Goal: Task Accomplishment & Management: Manage account settings

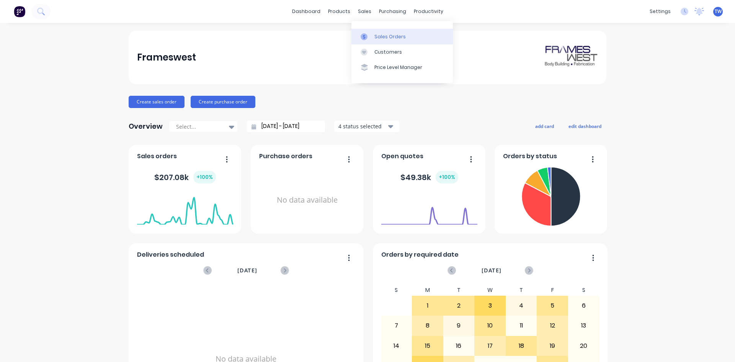
click at [383, 39] on div "Sales Orders" at bounding box center [389, 36] width 31 height 7
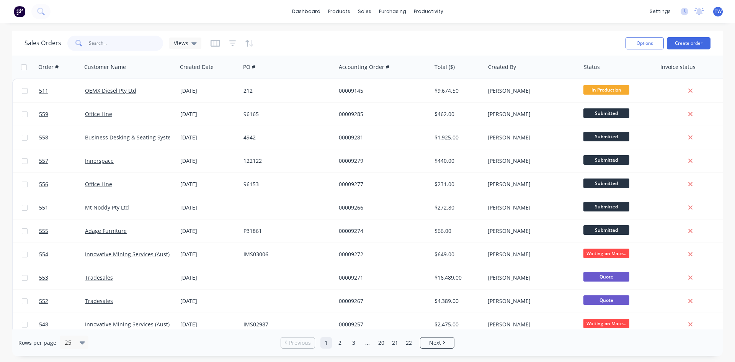
click at [150, 45] on input "text" at bounding box center [126, 43] width 75 height 15
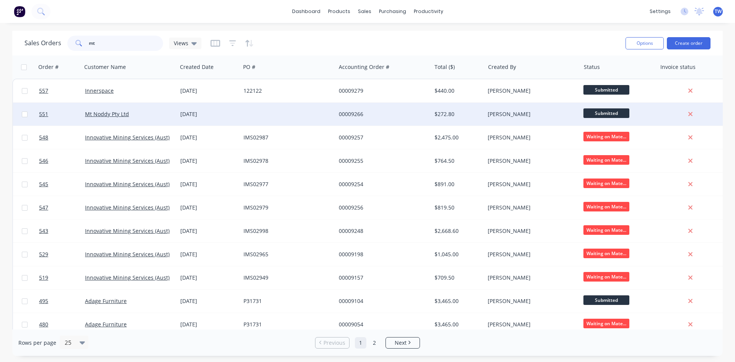
type input "mt"
click at [274, 120] on div at bounding box center [287, 114] width 95 height 23
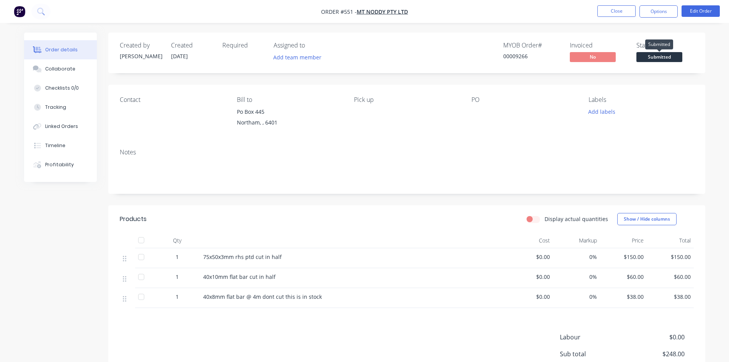
click at [653, 56] on span "Submitted" at bounding box center [660, 57] width 46 height 10
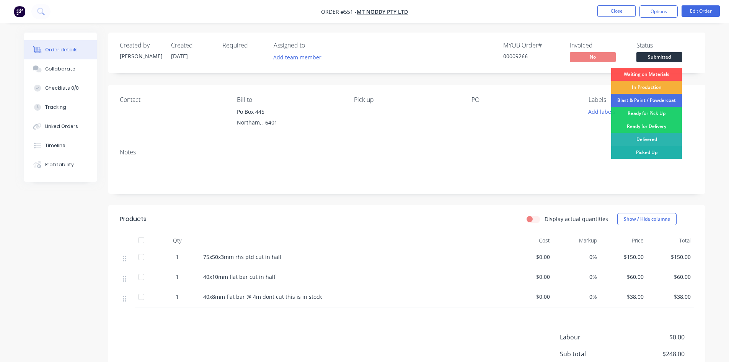
click at [652, 153] on div "Picked Up" at bounding box center [646, 152] width 71 height 13
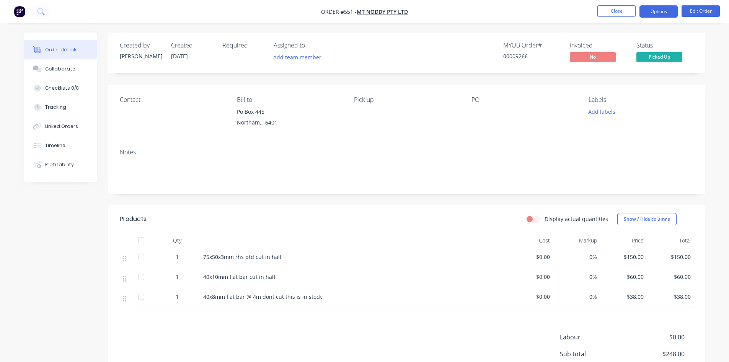
click at [656, 13] on button "Options" at bounding box center [659, 11] width 38 height 12
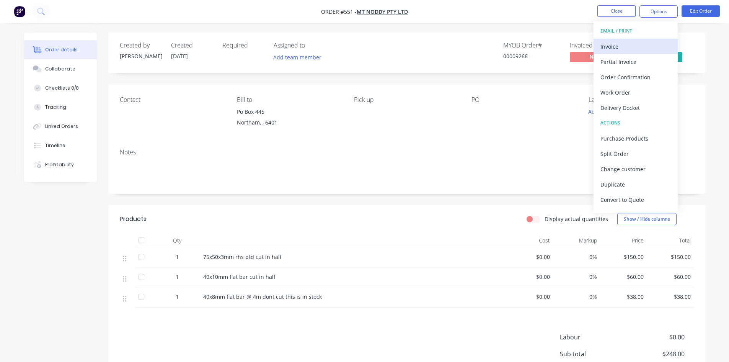
click at [623, 45] on div "Invoice" at bounding box center [636, 46] width 70 height 11
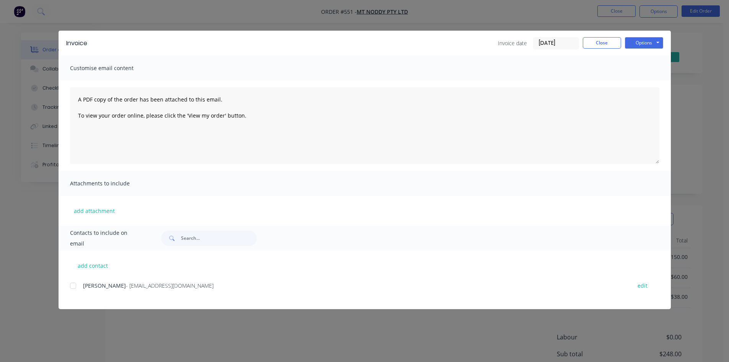
click at [73, 284] on div at bounding box center [72, 285] width 15 height 15
click at [641, 42] on button "Options" at bounding box center [644, 42] width 38 height 11
click at [650, 81] on button "Email" at bounding box center [649, 81] width 49 height 13
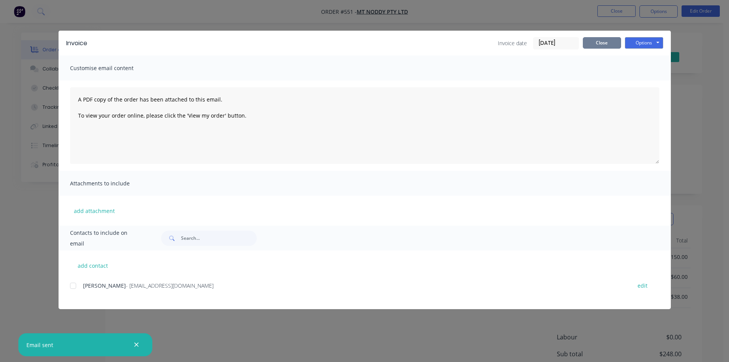
click at [600, 47] on button "Close" at bounding box center [602, 42] width 38 height 11
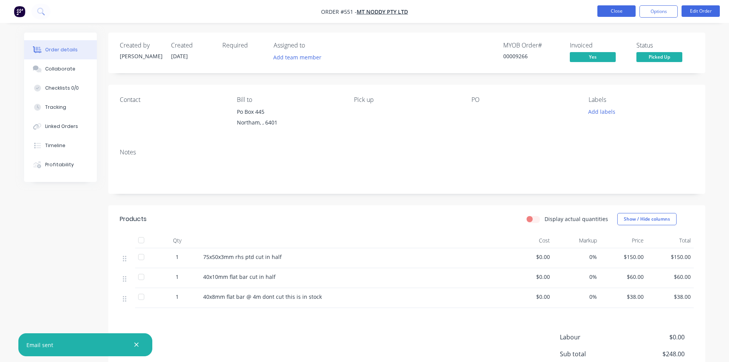
click at [616, 12] on button "Close" at bounding box center [616, 10] width 38 height 11
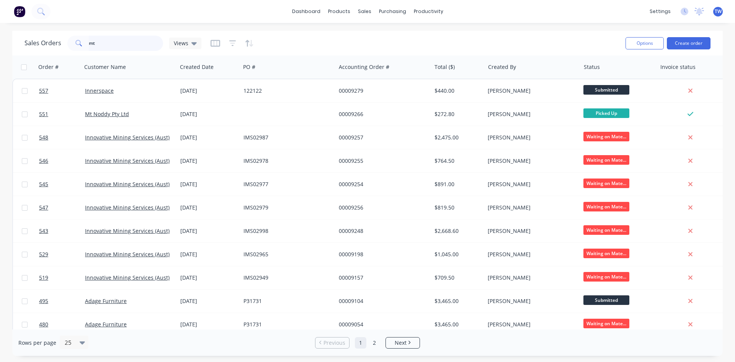
click at [121, 45] on input "mt" at bounding box center [126, 43] width 75 height 15
type input "m"
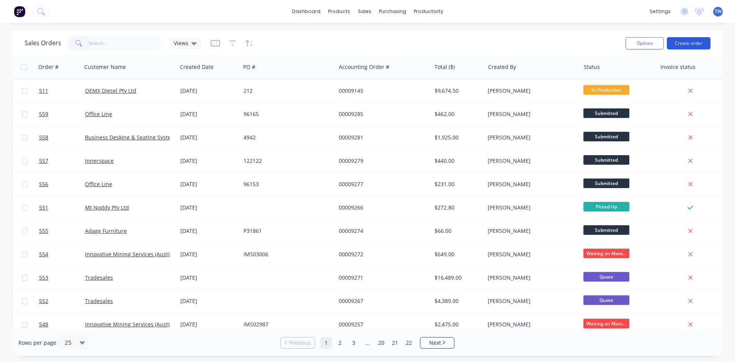
click at [693, 45] on button "Create order" at bounding box center [689, 43] width 44 height 12
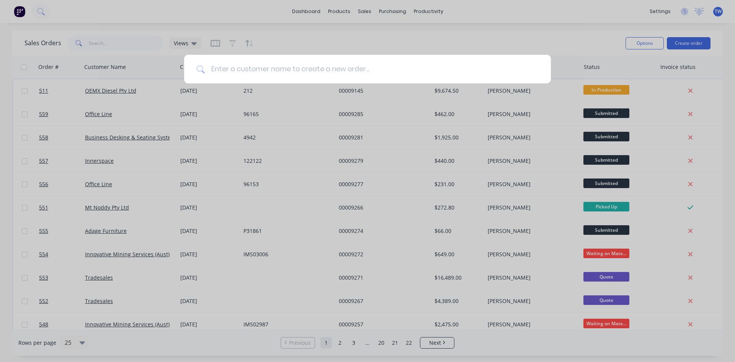
click at [279, 73] on input at bounding box center [372, 69] width 334 height 29
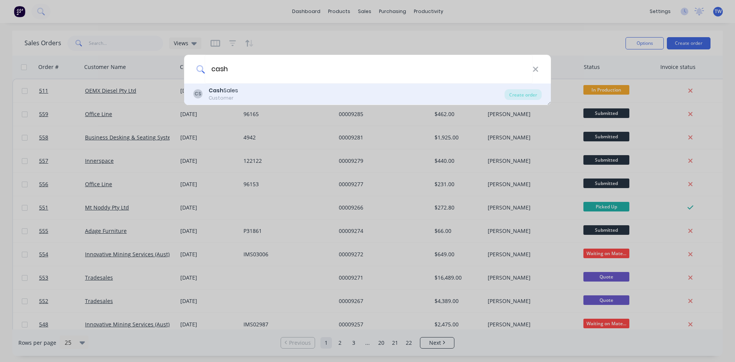
type input "cash"
click at [281, 101] on div "CS Cash Sales Customer" at bounding box center [348, 93] width 311 height 15
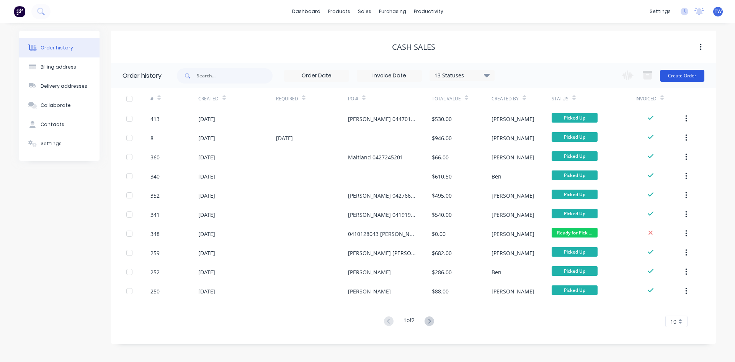
click at [675, 73] on button "Create Order" at bounding box center [682, 76] width 44 height 12
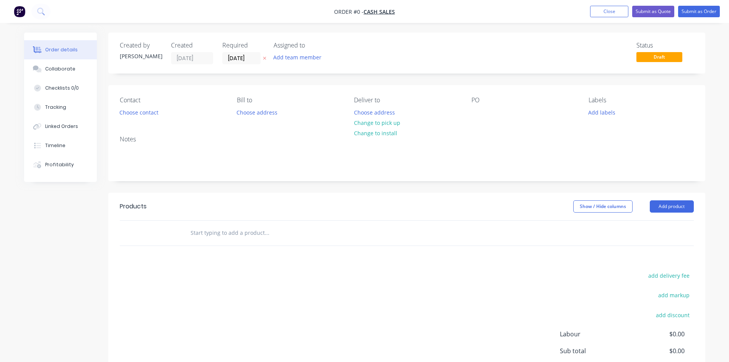
click at [265, 59] on icon at bounding box center [264, 58] width 3 height 5
click at [356, 120] on button "Change to pick up" at bounding box center [377, 123] width 54 height 10
click at [480, 117] on div at bounding box center [478, 112] width 12 height 11
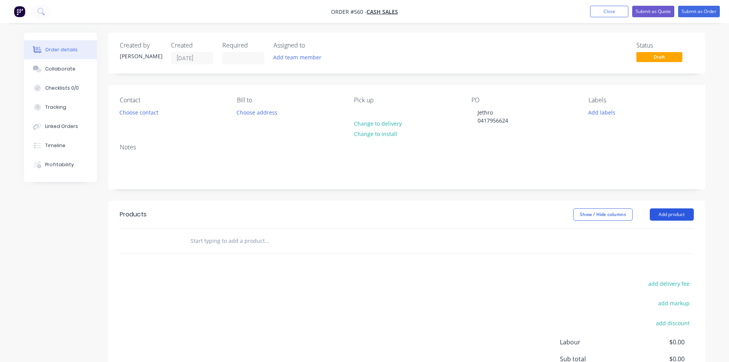
click at [660, 215] on button "Add product" at bounding box center [672, 214] width 44 height 12
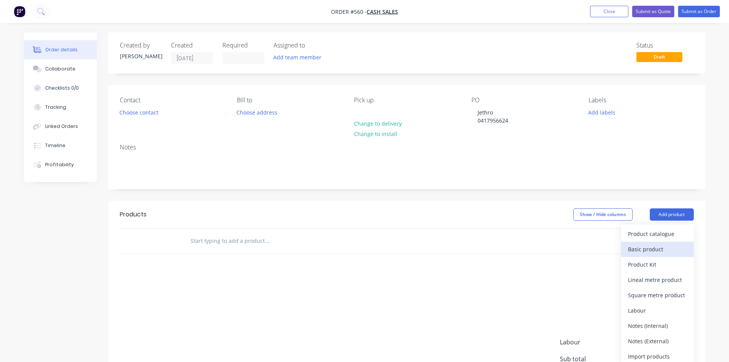
click at [659, 248] on div "Basic product" at bounding box center [657, 248] width 59 height 11
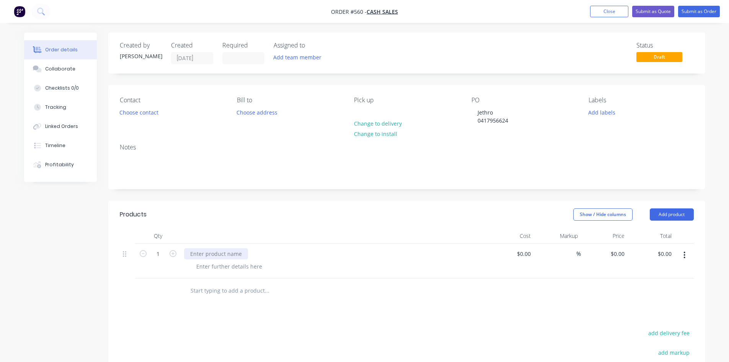
click at [218, 256] on div at bounding box center [216, 253] width 64 height 11
click at [697, 12] on button "Submit as Order" at bounding box center [699, 11] width 42 height 11
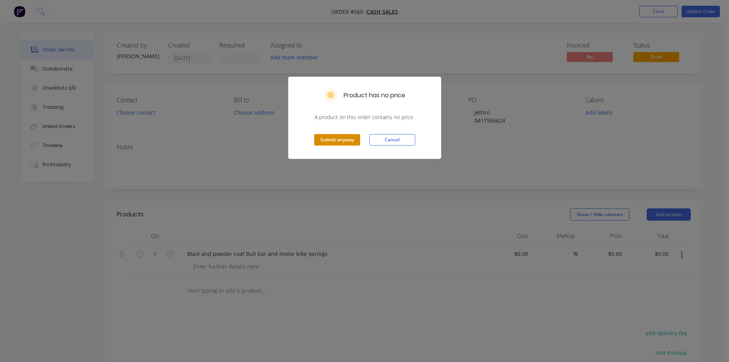
click at [338, 139] on button "Submit anyway" at bounding box center [337, 139] width 46 height 11
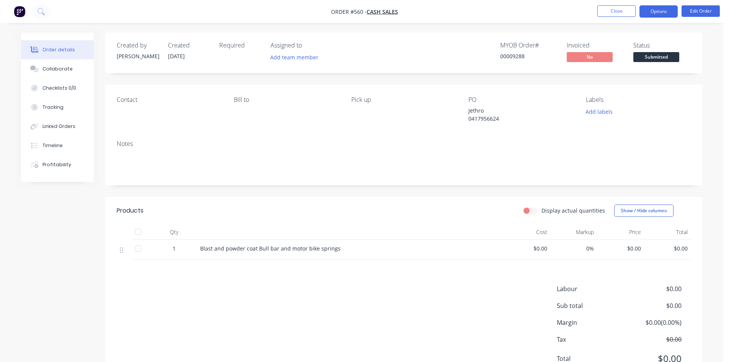
click at [657, 10] on button "Options" at bounding box center [659, 11] width 38 height 12
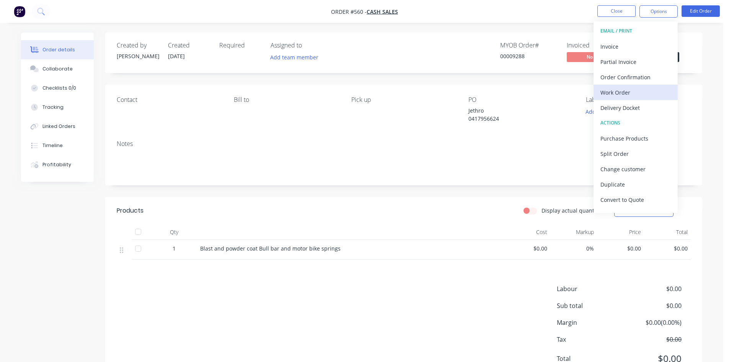
click at [637, 88] on div "Work Order" at bounding box center [636, 92] width 70 height 11
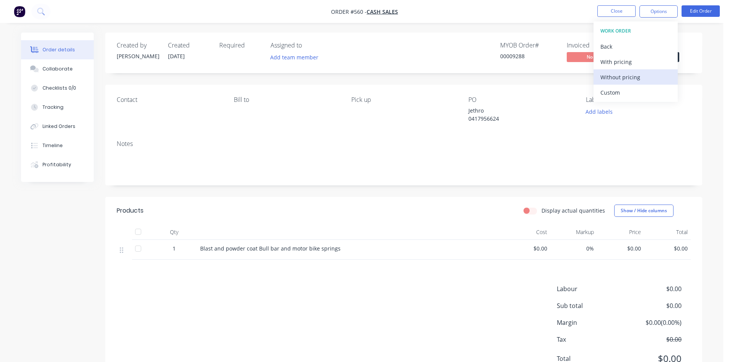
click at [621, 78] on div "Without pricing" at bounding box center [636, 77] width 70 height 11
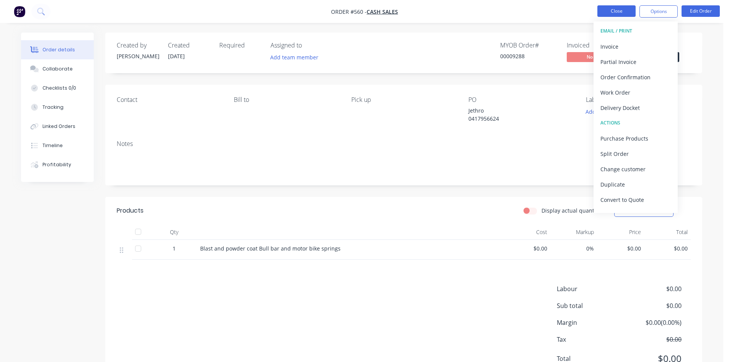
click at [609, 11] on button "Close" at bounding box center [616, 10] width 38 height 11
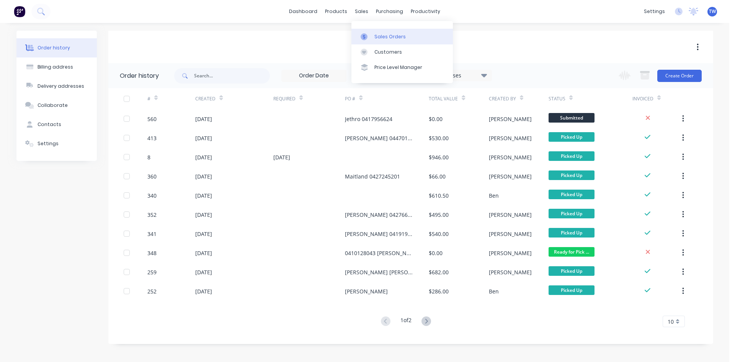
click at [365, 34] on icon at bounding box center [364, 36] width 7 height 7
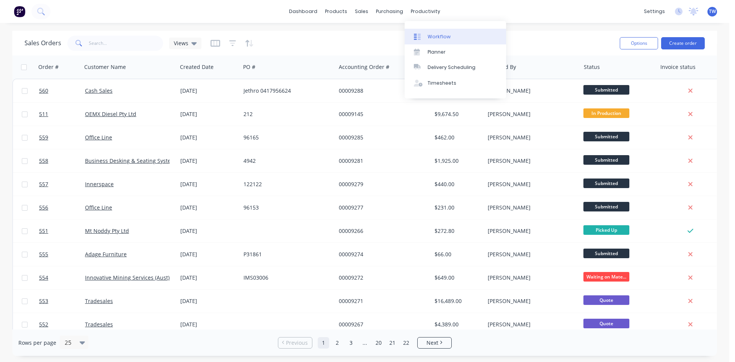
click at [411, 36] on link "Workflow" at bounding box center [455, 36] width 101 height 15
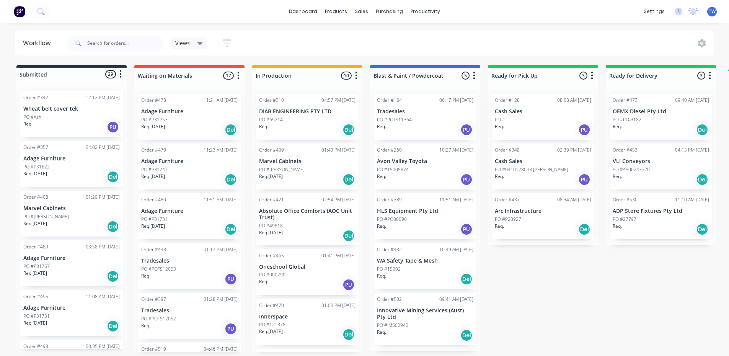
click at [646, 106] on div "Order #473 09:40 AM [DATE] OEMX Diesel Pty Ltd PO #PO-3182 Req. Del" at bounding box center [661, 117] width 103 height 46
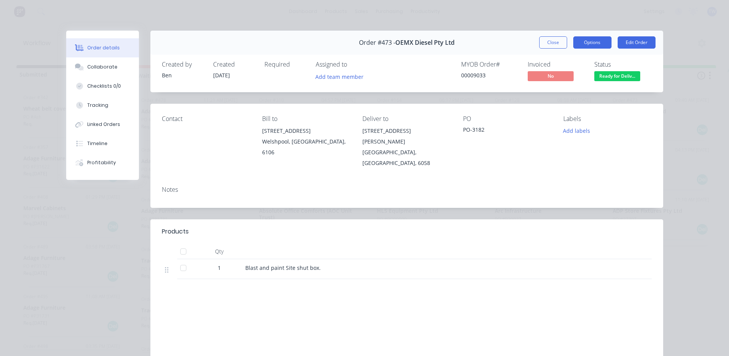
click at [599, 42] on button "Options" at bounding box center [592, 42] width 38 height 12
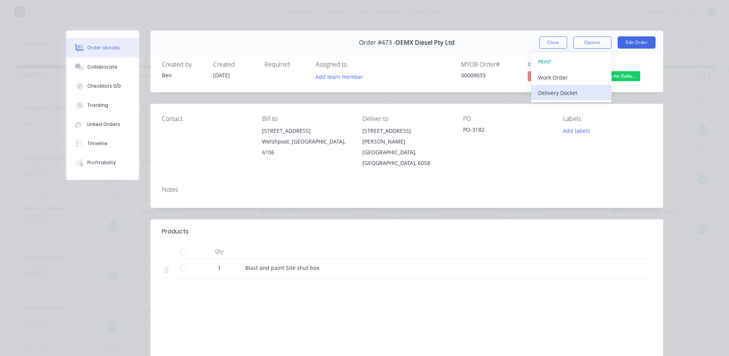
click at [556, 88] on div "Delivery Docket" at bounding box center [571, 92] width 67 height 11
click at [550, 93] on div "Standard" at bounding box center [571, 92] width 67 height 11
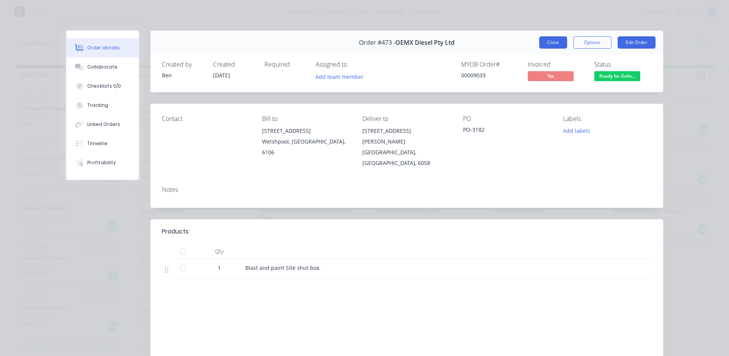
click at [543, 46] on button "Close" at bounding box center [553, 42] width 28 height 12
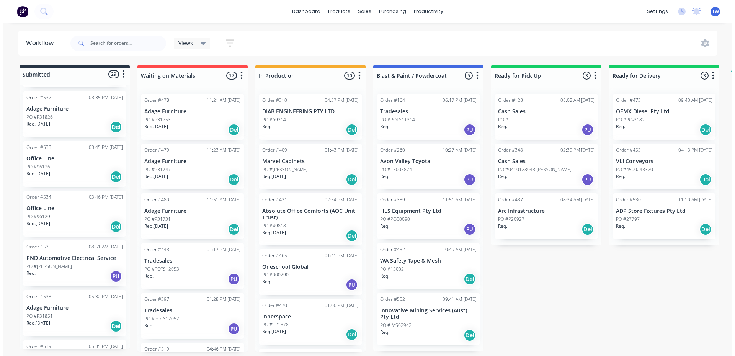
scroll to position [574, 0]
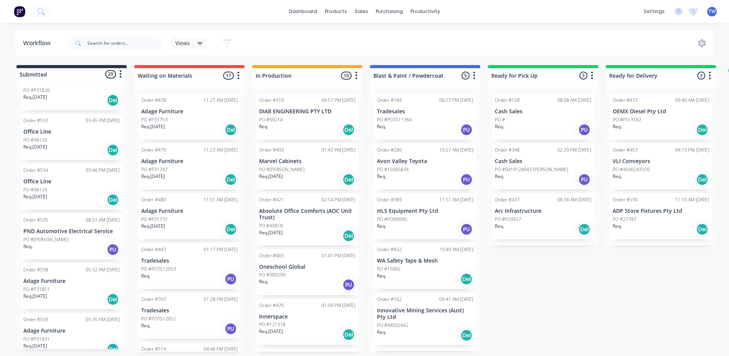
click at [51, 232] on p "PND Automotive Electrical Service" at bounding box center [71, 231] width 96 height 7
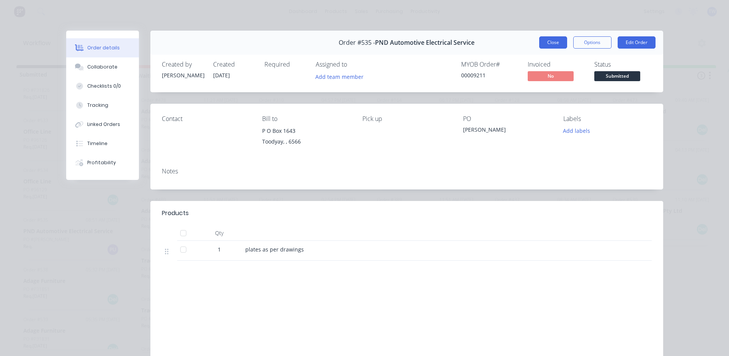
click at [550, 40] on button "Close" at bounding box center [553, 42] width 28 height 12
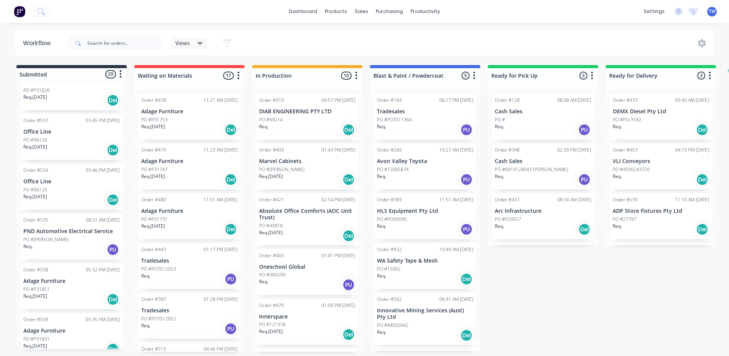
click at [423, 313] on p "Innovative Mining Services (Aust) Pty Ltd" at bounding box center [425, 313] width 96 height 13
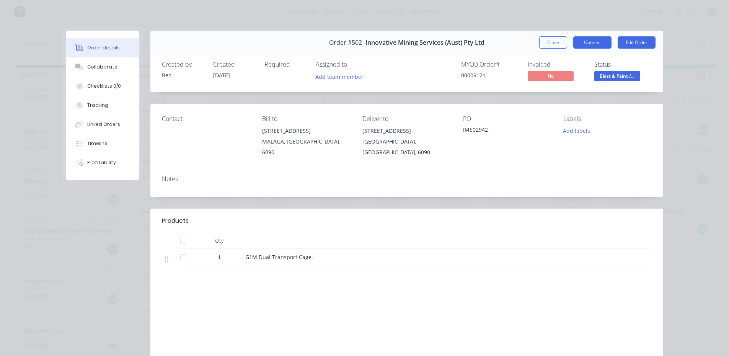
click at [597, 38] on button "Options" at bounding box center [592, 42] width 38 height 12
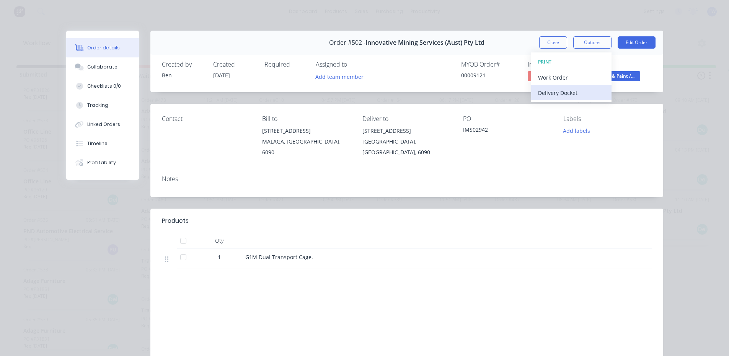
click at [568, 93] on div "Delivery Docket" at bounding box center [571, 92] width 67 height 11
click at [568, 93] on div "Standard" at bounding box center [571, 92] width 67 height 11
drag, startPoint x: 546, startPoint y: 40, endPoint x: 556, endPoint y: 42, distance: 9.8
click at [546, 40] on button "Close" at bounding box center [553, 42] width 28 height 12
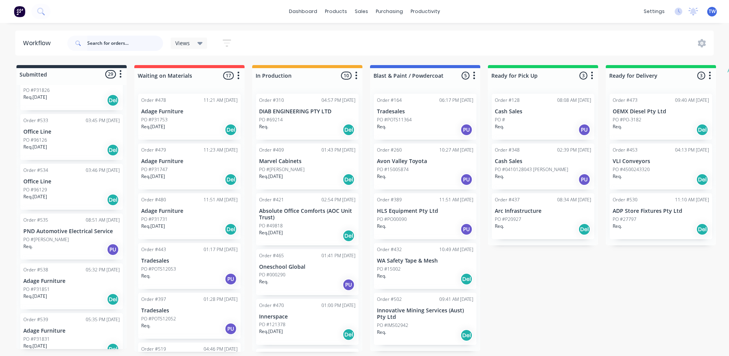
click at [122, 41] on input "text" at bounding box center [125, 43] width 76 height 15
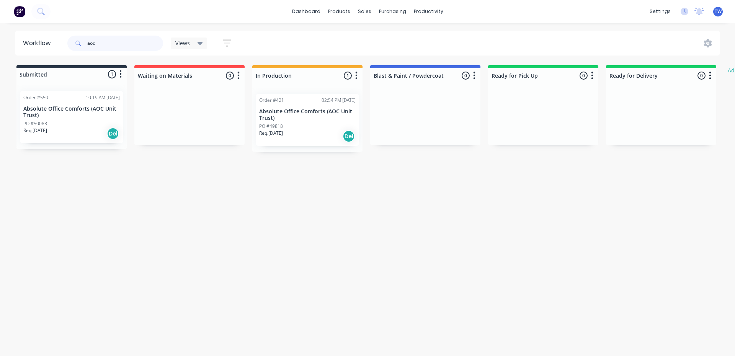
type input "aoc"
click at [92, 120] on div "PO #50083" at bounding box center [71, 123] width 96 height 7
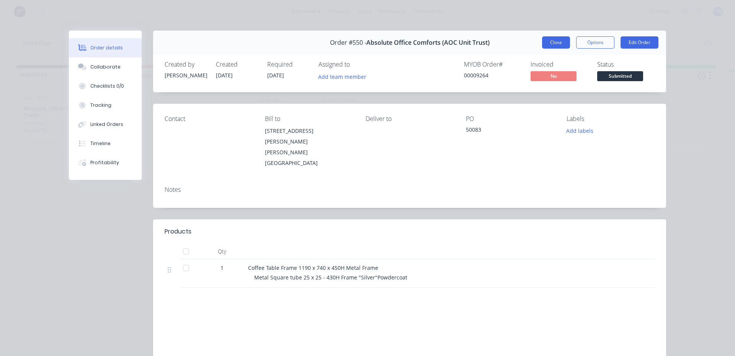
click at [562, 42] on button "Close" at bounding box center [556, 42] width 28 height 12
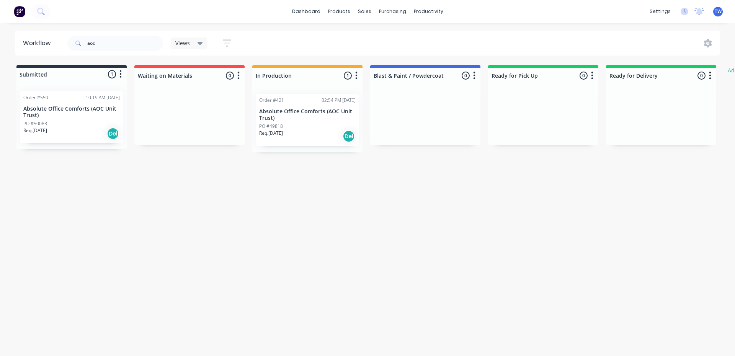
click at [313, 121] on p "Absolute Office Comforts (AOC Unit Trust)" at bounding box center [307, 114] width 96 height 13
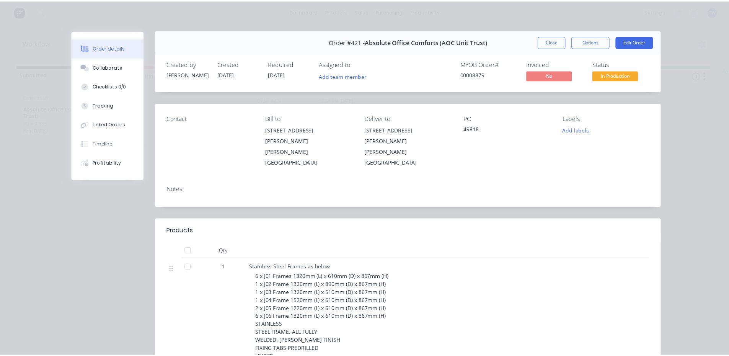
scroll to position [0, 0]
click at [624, 40] on button "Edit Order" at bounding box center [639, 42] width 38 height 12
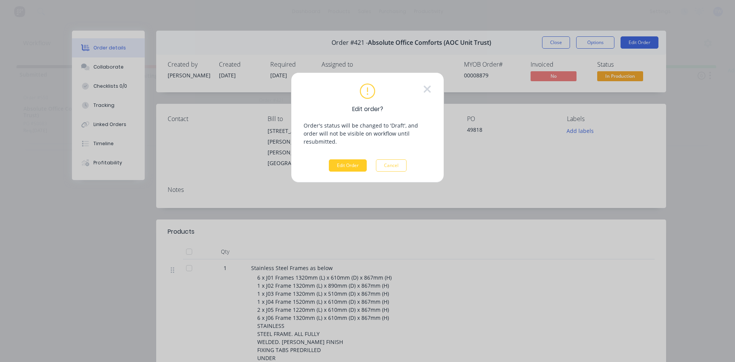
click at [343, 159] on button "Edit Order" at bounding box center [348, 165] width 38 height 12
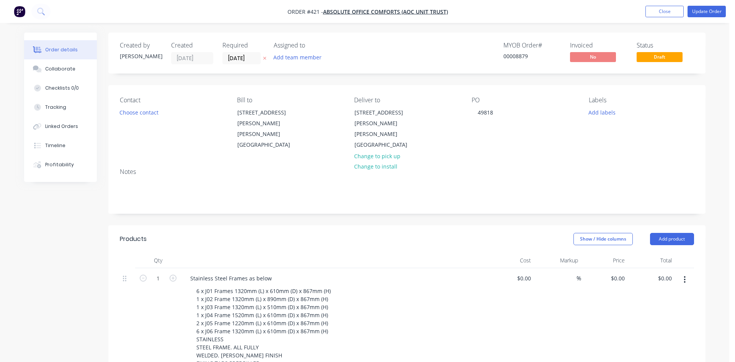
type input "$8,400.00"
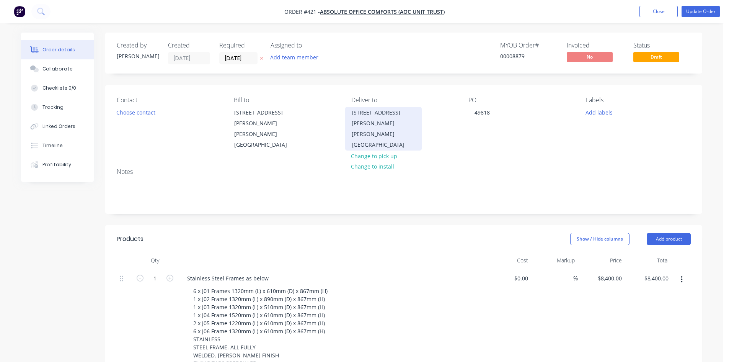
click at [375, 129] on div "[PERSON_NAME][GEOGRAPHIC_DATA]" at bounding box center [384, 139] width 64 height 21
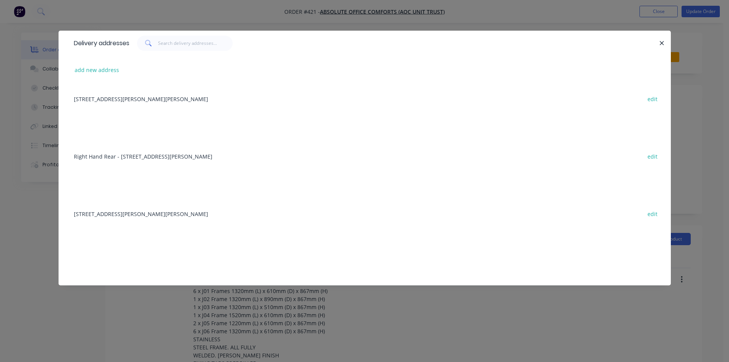
click at [145, 156] on div "Right Hand Rear - [STREET_ADDRESS][PERSON_NAME]" at bounding box center [364, 156] width 589 height 29
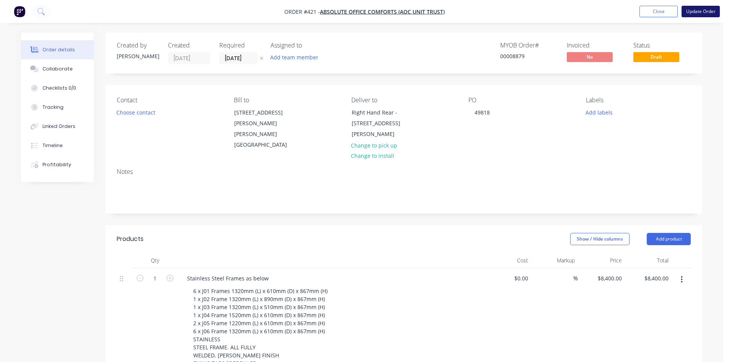
click at [703, 13] on button "Update Order" at bounding box center [701, 11] width 38 height 11
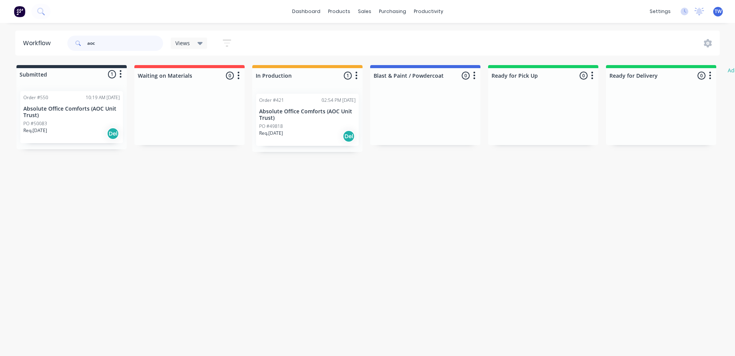
click at [134, 42] on input "aoc" at bounding box center [125, 43] width 76 height 15
type input "a"
click at [111, 44] on input "537" at bounding box center [125, 43] width 76 height 15
type input "5"
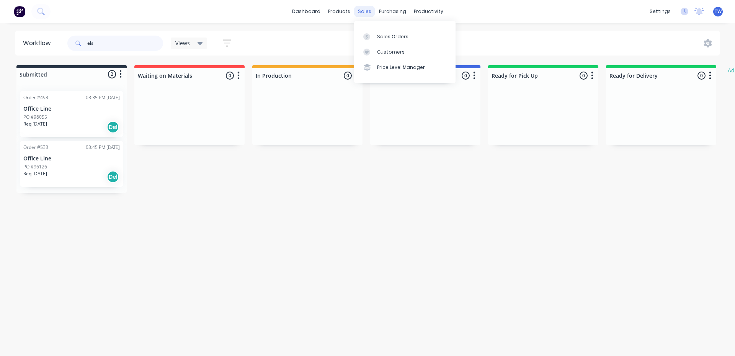
type input "els"
click at [363, 10] on div "sales" at bounding box center [364, 11] width 21 height 11
click at [395, 34] on div "Sales Orders" at bounding box center [392, 36] width 31 height 7
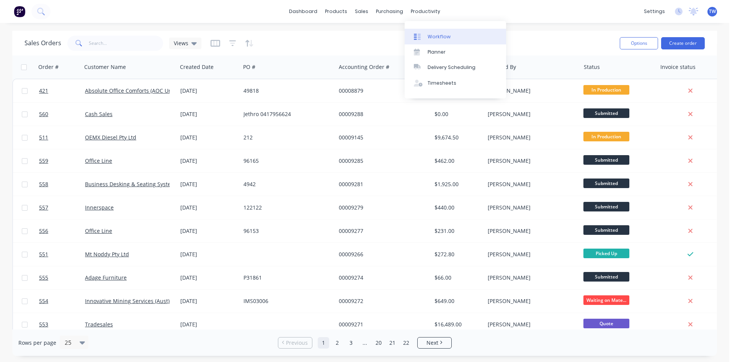
click at [440, 40] on link "Workflow" at bounding box center [455, 36] width 101 height 15
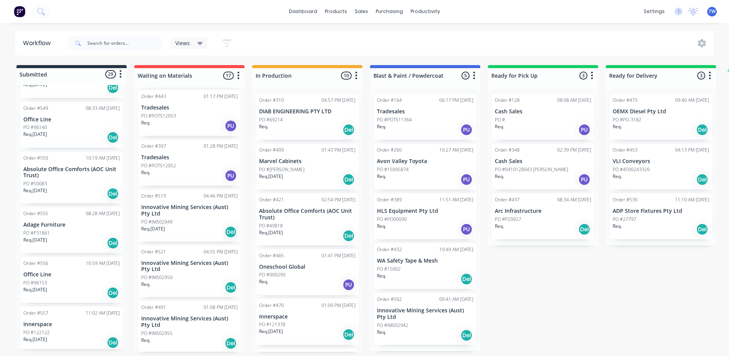
click at [524, 171] on p "PO #0410128043 [PERSON_NAME]" at bounding box center [531, 169] width 73 height 7
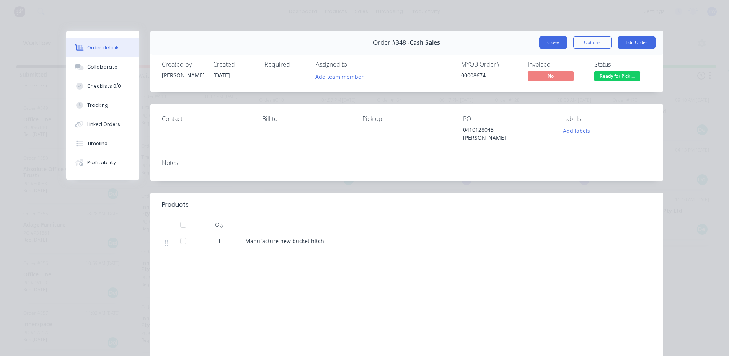
click at [551, 42] on button "Close" at bounding box center [553, 42] width 28 height 12
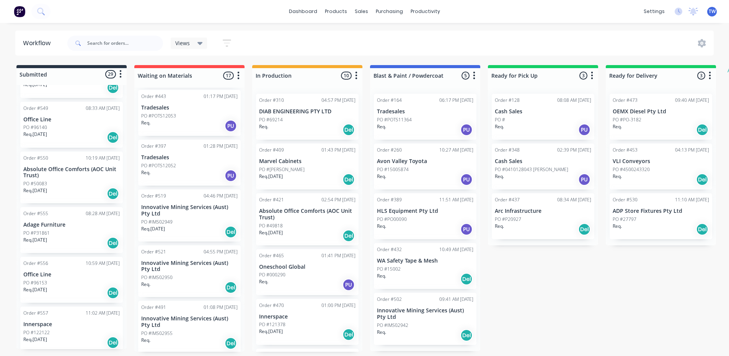
click at [527, 108] on div "Order #128 08:08 AM [DATE] Cash Sales PO # Req. PU" at bounding box center [543, 117] width 103 height 46
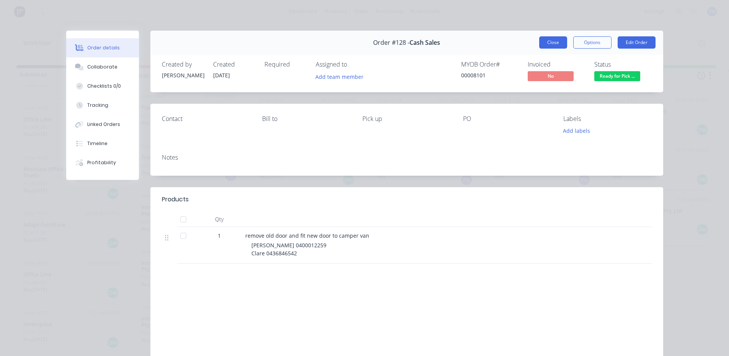
click at [551, 42] on button "Close" at bounding box center [553, 42] width 28 height 12
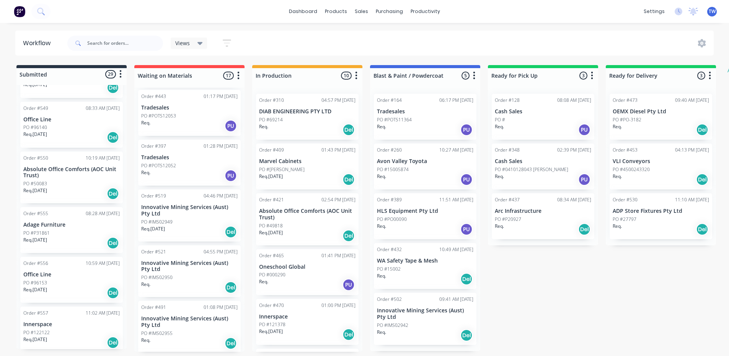
click at [536, 172] on p "PO #0410128043 [PERSON_NAME]" at bounding box center [531, 169] width 73 height 7
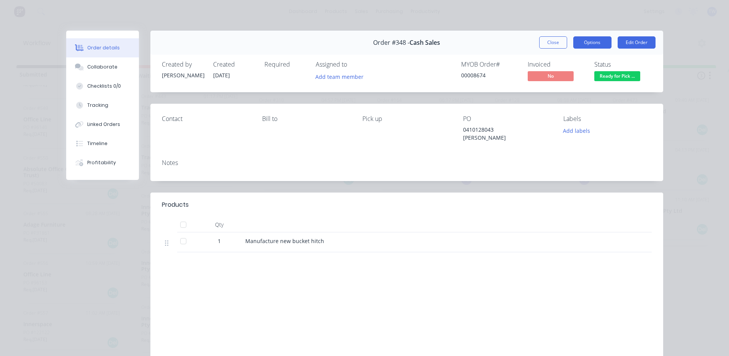
click at [596, 41] on button "Options" at bounding box center [592, 42] width 38 height 12
click at [686, 132] on div "Order details Collaborate Checklists 0/0 Tracking Linked Orders Timeline Profit…" at bounding box center [364, 178] width 729 height 356
click at [557, 42] on button "Close" at bounding box center [553, 42] width 28 height 12
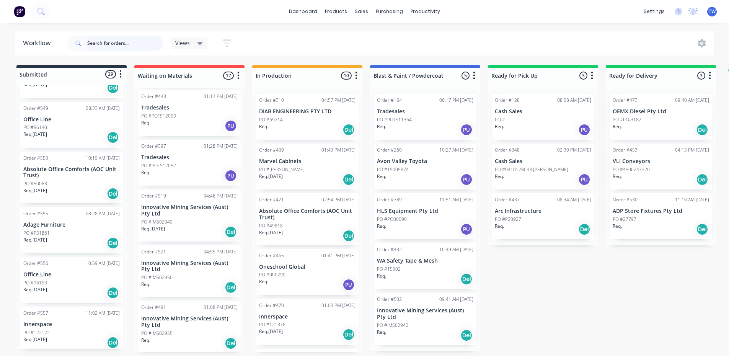
click at [146, 48] on input "text" at bounding box center [125, 43] width 76 height 15
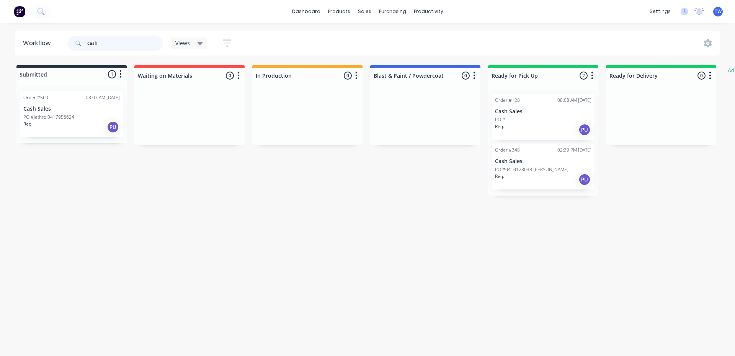
type input "cash"
click at [512, 182] on div "Req. PU" at bounding box center [543, 179] width 96 height 13
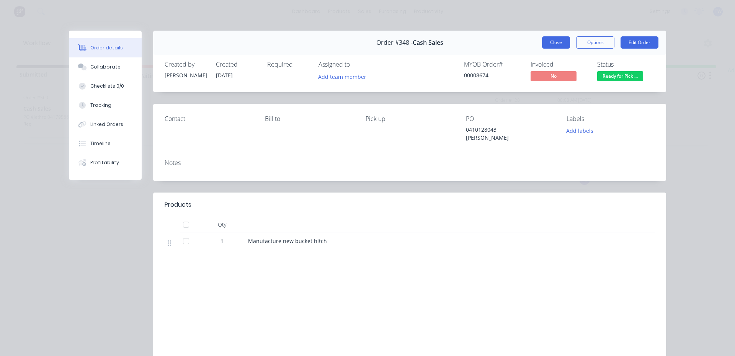
click at [552, 43] on button "Close" at bounding box center [556, 42] width 28 height 12
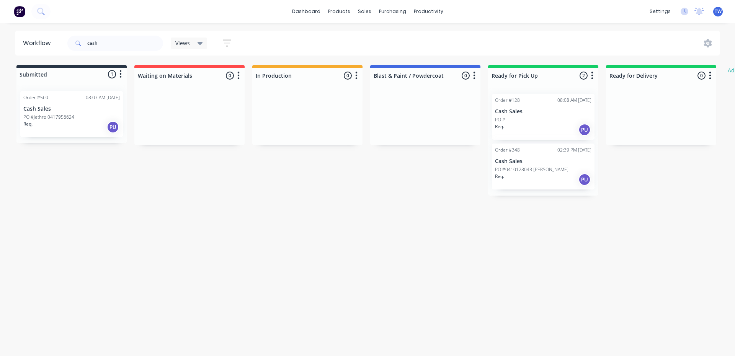
click at [529, 114] on p "Cash Sales" at bounding box center [543, 111] width 96 height 7
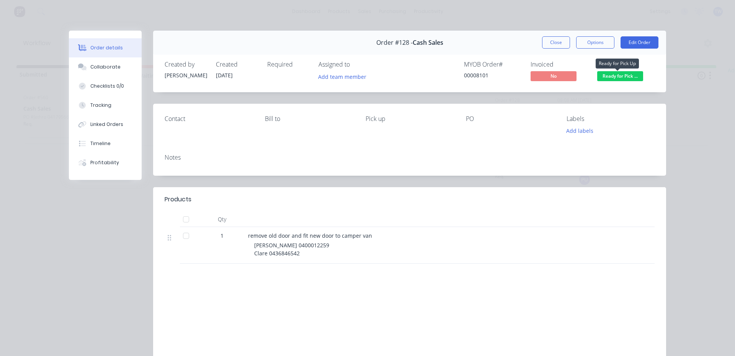
click at [619, 77] on span "Ready for Pick ..." at bounding box center [620, 76] width 46 height 10
click at [588, 43] on button "Options" at bounding box center [595, 42] width 38 height 12
click at [629, 41] on button "Edit Order" at bounding box center [639, 42] width 38 height 12
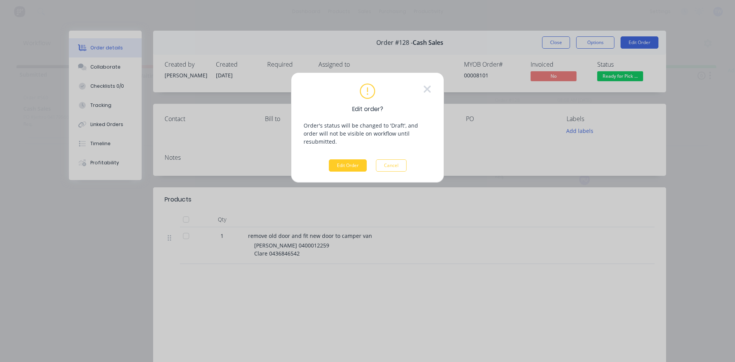
click at [359, 159] on button "Edit Order" at bounding box center [348, 165] width 38 height 12
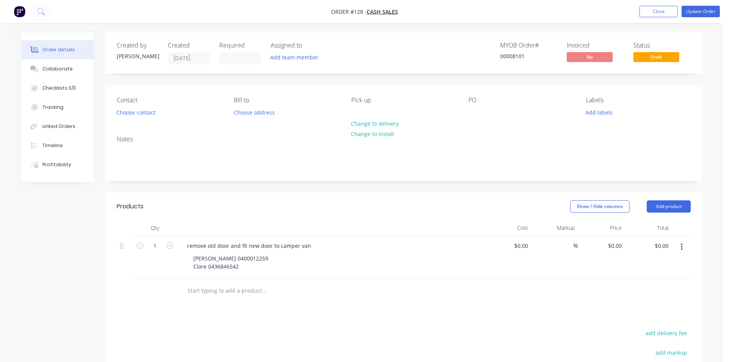
click at [681, 246] on icon "button" at bounding box center [682, 246] width 2 height 7
click at [642, 195] on header "Products Show / Hide columns Add product" at bounding box center [403, 207] width 597 height 28
click at [651, 55] on span "Draft" at bounding box center [656, 57] width 46 height 10
drag, startPoint x: 501, startPoint y: 116, endPoint x: 484, endPoint y: 125, distance: 19.7
click at [484, 125] on div "Contact Choose contact [PERSON_NAME] to Choose address Pick up Change to delive…" at bounding box center [403, 107] width 597 height 44
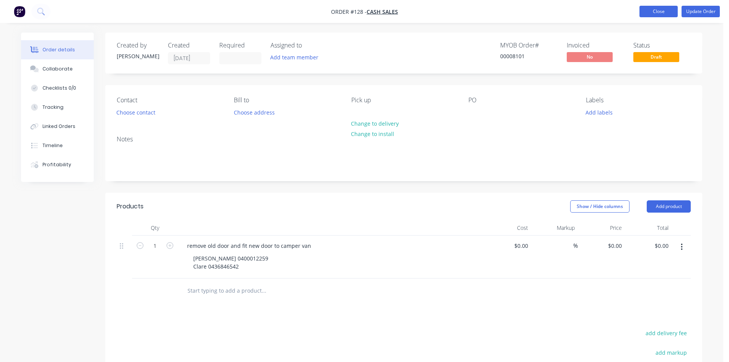
click at [661, 13] on button "Close" at bounding box center [659, 11] width 38 height 11
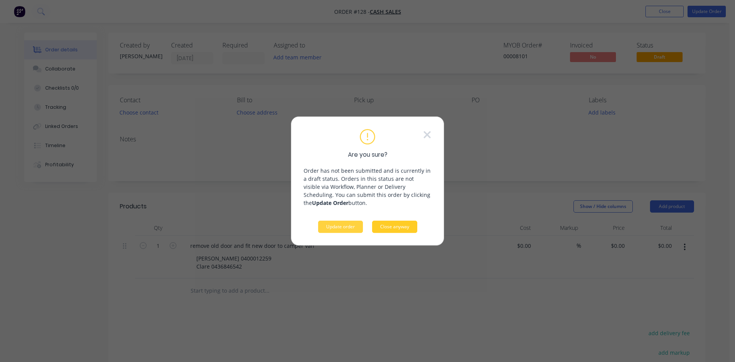
click at [410, 226] on button "Close anyway" at bounding box center [394, 226] width 45 height 12
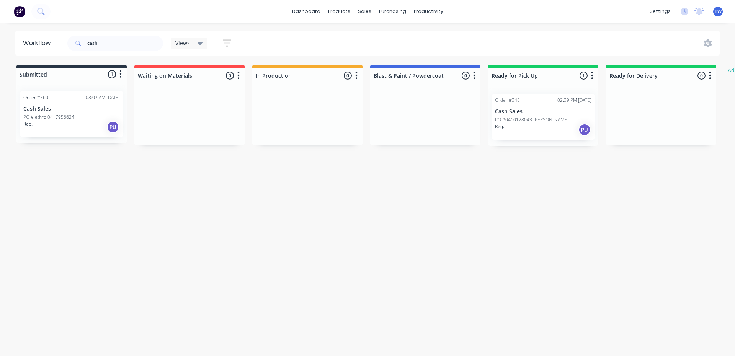
click at [550, 120] on div "PO #0410128043 [PERSON_NAME]" at bounding box center [543, 119] width 96 height 7
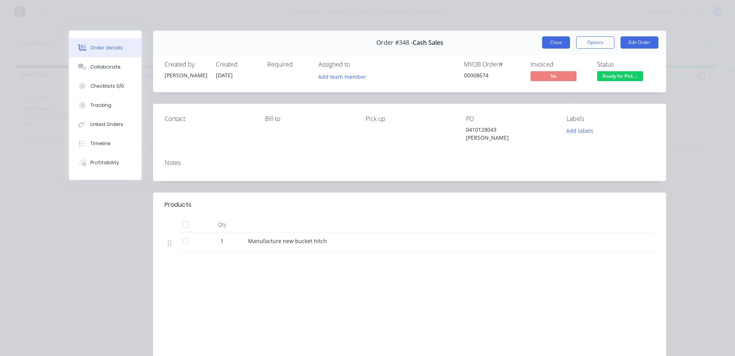
click at [555, 44] on button "Close" at bounding box center [556, 42] width 28 height 12
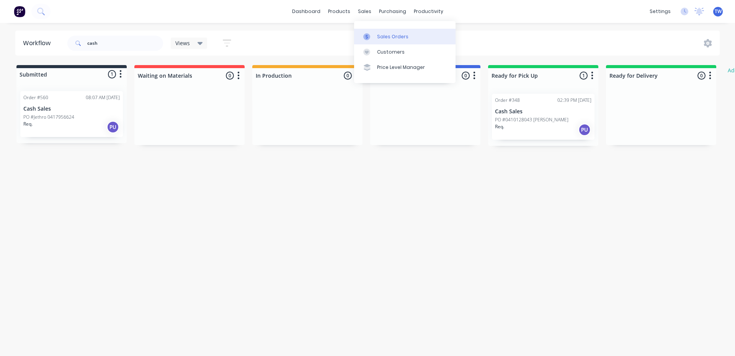
click at [387, 33] on div "Sales Orders" at bounding box center [392, 36] width 31 height 7
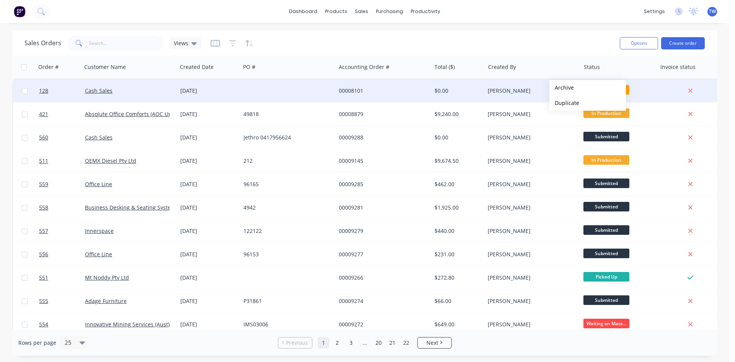
click at [561, 88] on button "Archive" at bounding box center [587, 87] width 77 height 15
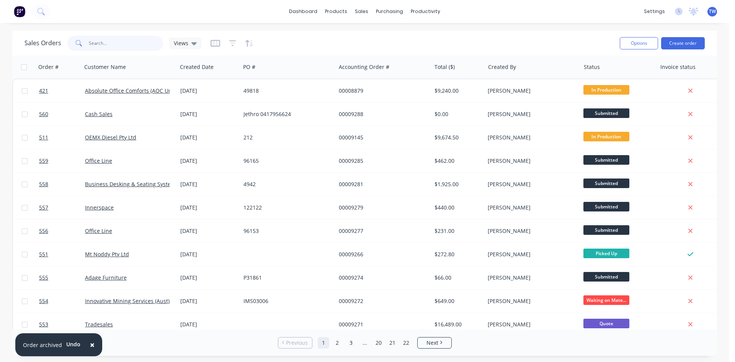
click at [108, 45] on input "text" at bounding box center [126, 43] width 75 height 15
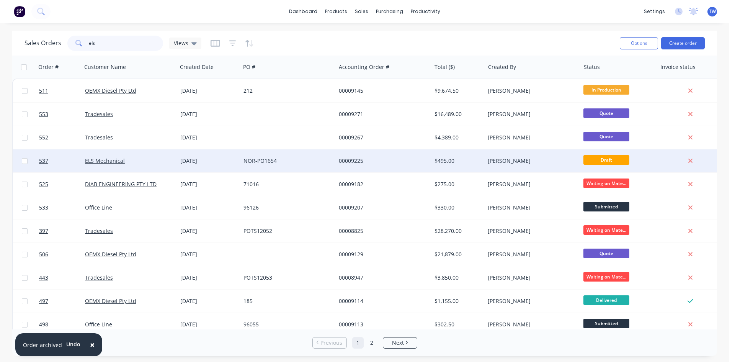
type input "els"
click at [468, 163] on div "$495.00" at bounding box center [456, 161] width 45 height 8
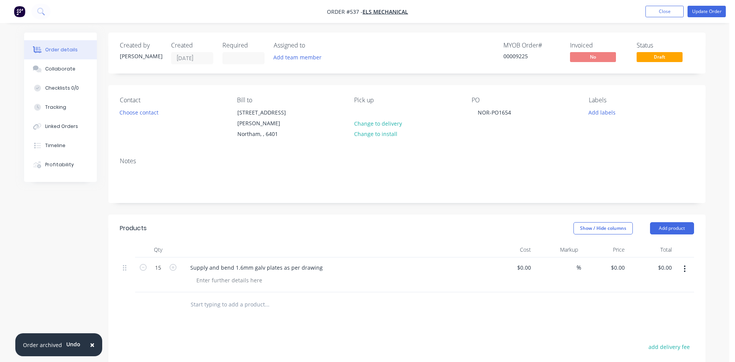
type input "$30.00"
type input "$450.00"
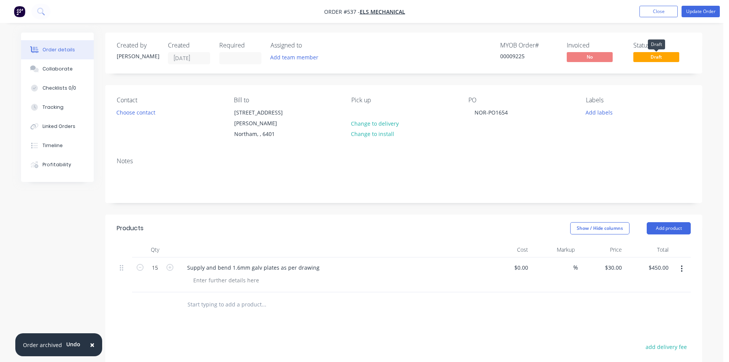
click at [646, 55] on span "Draft" at bounding box center [656, 57] width 46 height 10
click at [651, 55] on span "Draft" at bounding box center [656, 57] width 46 height 10
click at [664, 13] on button "Close" at bounding box center [659, 11] width 38 height 11
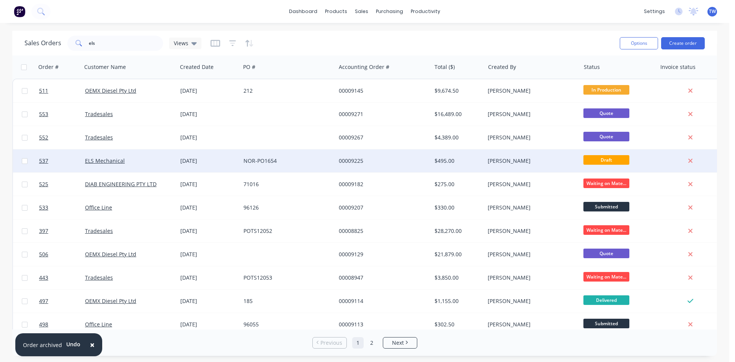
click at [615, 162] on span "Draft" at bounding box center [606, 160] width 46 height 10
click at [601, 158] on span "Draft" at bounding box center [606, 160] width 46 height 10
click at [542, 158] on div "[PERSON_NAME]" at bounding box center [530, 161] width 85 height 8
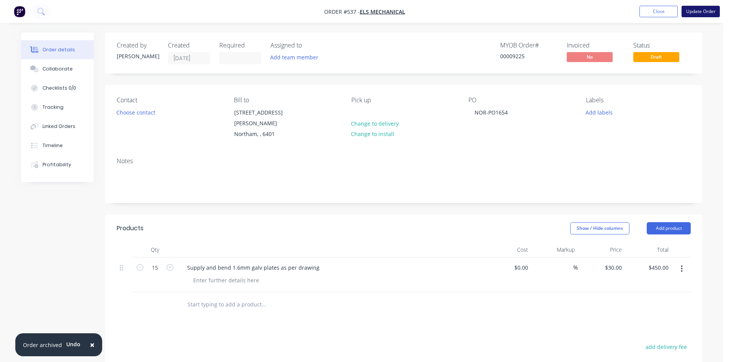
click at [694, 9] on button "Update Order" at bounding box center [701, 11] width 38 height 11
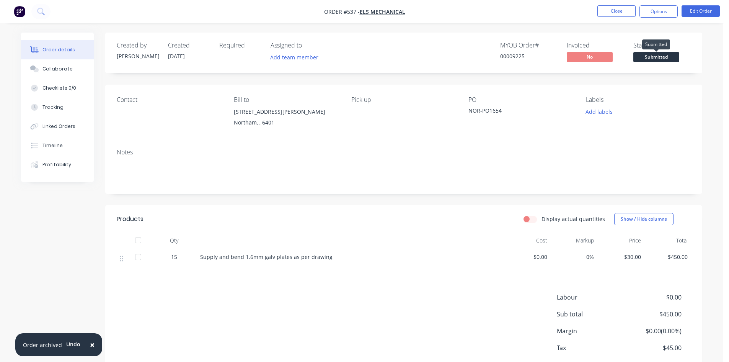
click at [661, 55] on span "Submitted" at bounding box center [656, 57] width 46 height 10
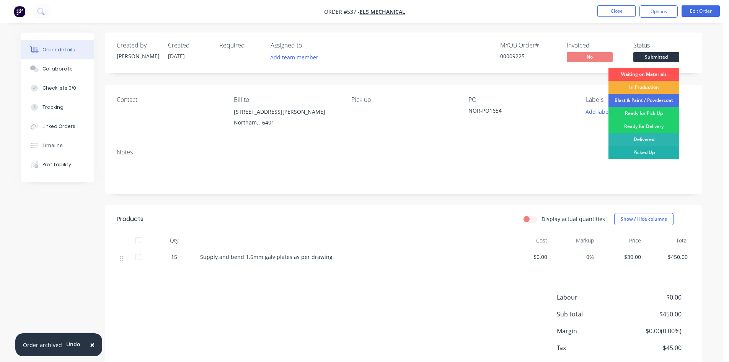
click at [643, 153] on div "Picked Up" at bounding box center [644, 152] width 71 height 13
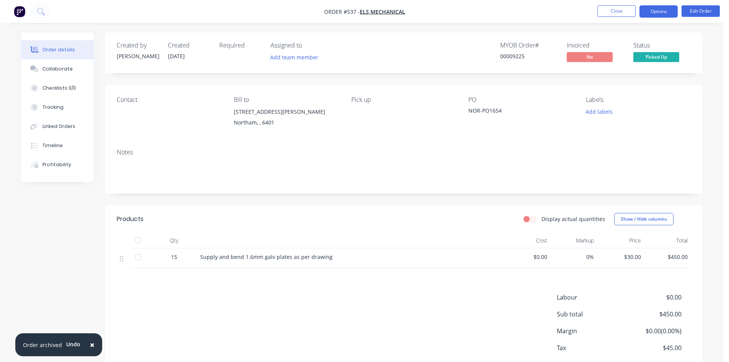
click at [656, 12] on button "Options" at bounding box center [659, 11] width 38 height 12
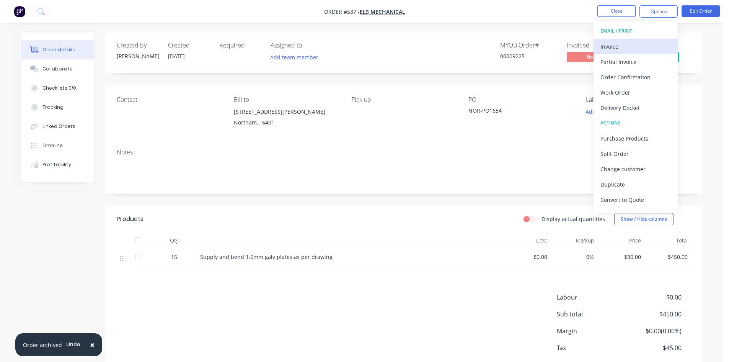
click at [627, 50] on div "Invoice" at bounding box center [636, 46] width 70 height 11
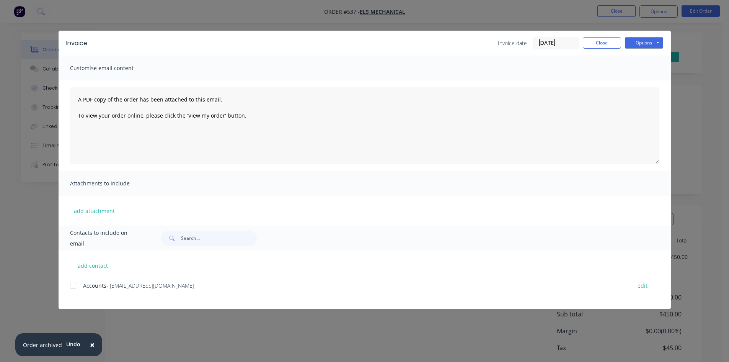
click at [72, 285] on div at bounding box center [72, 285] width 15 height 15
click at [645, 41] on button "Options" at bounding box center [644, 42] width 38 height 11
click at [645, 83] on button "Email" at bounding box center [649, 81] width 49 height 13
drag, startPoint x: 600, startPoint y: 44, endPoint x: 604, endPoint y: 39, distance: 5.4
click at [600, 44] on button "Close" at bounding box center [602, 42] width 38 height 11
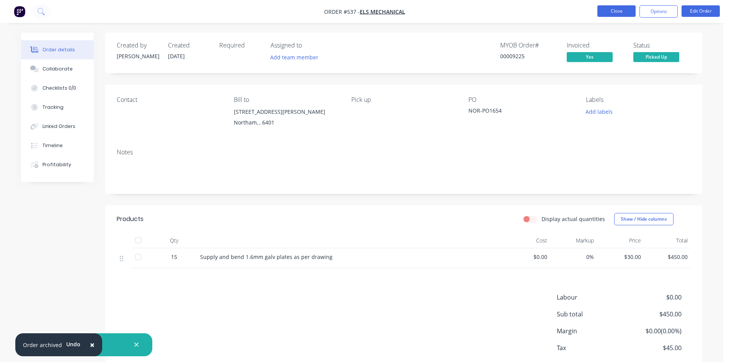
click at [615, 13] on button "Close" at bounding box center [616, 10] width 38 height 11
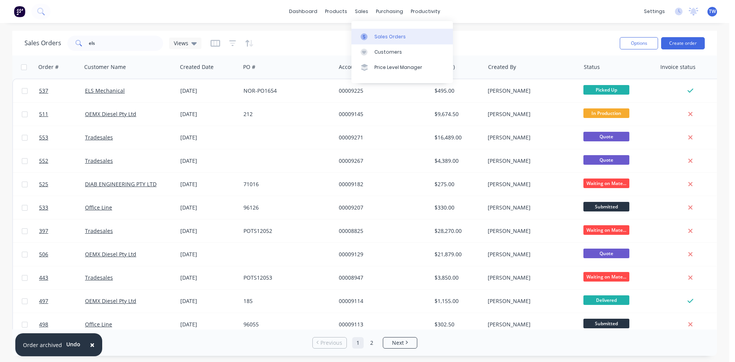
click at [384, 33] on link "Sales Orders" at bounding box center [401, 36] width 101 height 15
click at [108, 44] on input "els" at bounding box center [126, 43] width 75 height 15
type input "e"
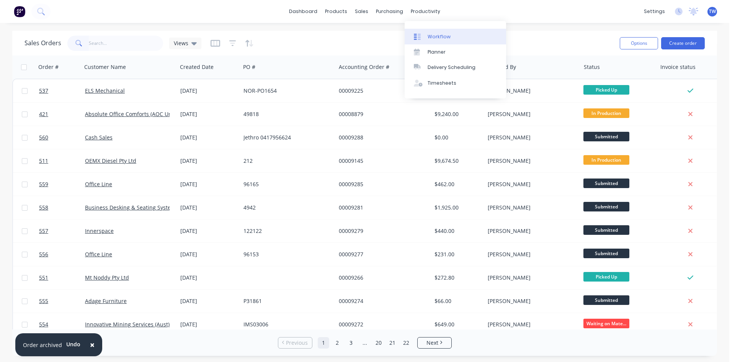
click at [432, 38] on div "Workflow" at bounding box center [439, 36] width 23 height 7
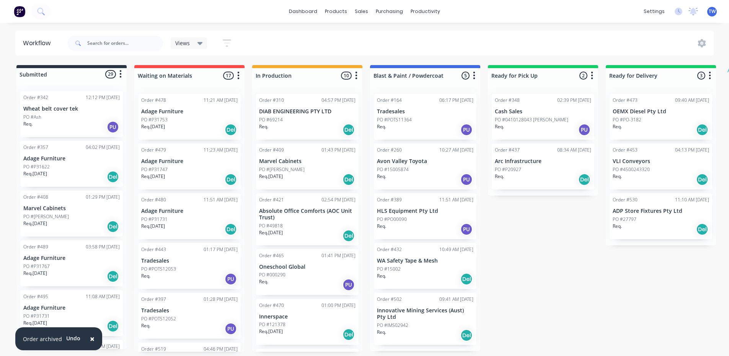
click at [69, 213] on div "PO #[PERSON_NAME]" at bounding box center [71, 216] width 96 height 7
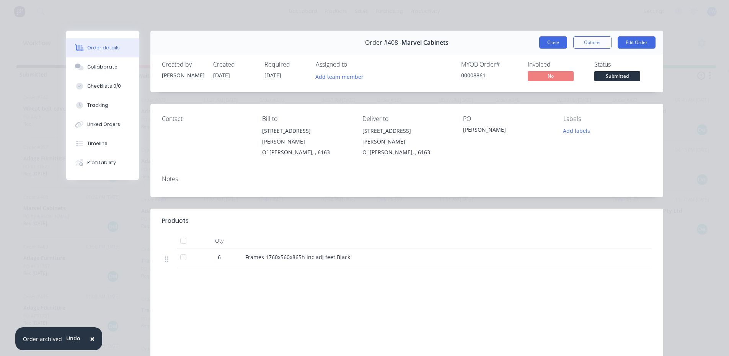
click at [539, 38] on button "Close" at bounding box center [553, 42] width 28 height 12
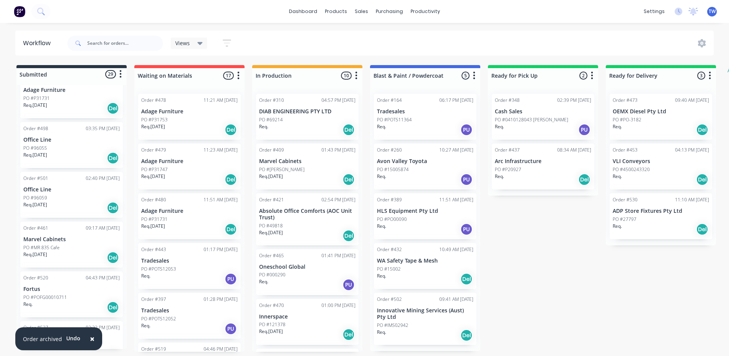
scroll to position [230, 0]
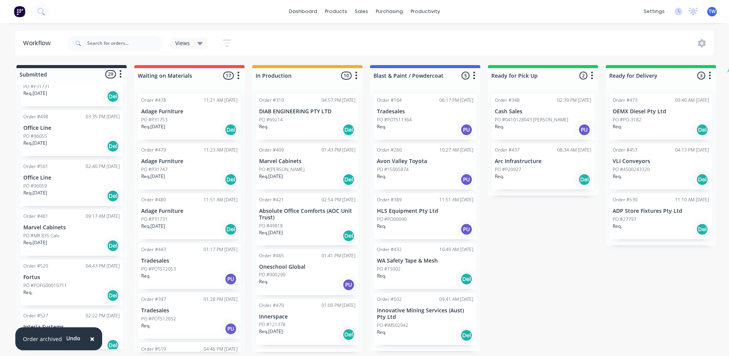
click at [60, 237] on div "PO #MR 835 Cafe" at bounding box center [71, 235] width 96 height 7
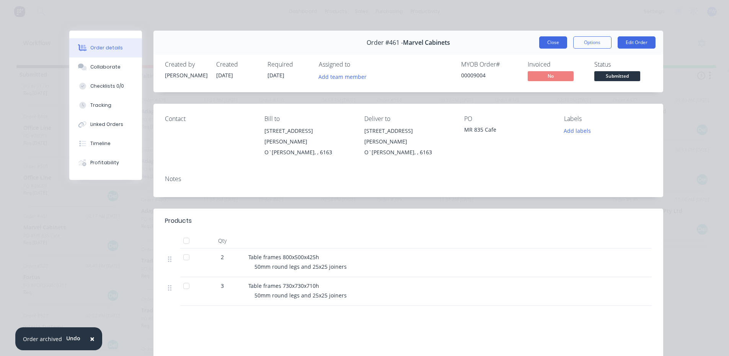
click at [552, 43] on button "Close" at bounding box center [553, 42] width 28 height 12
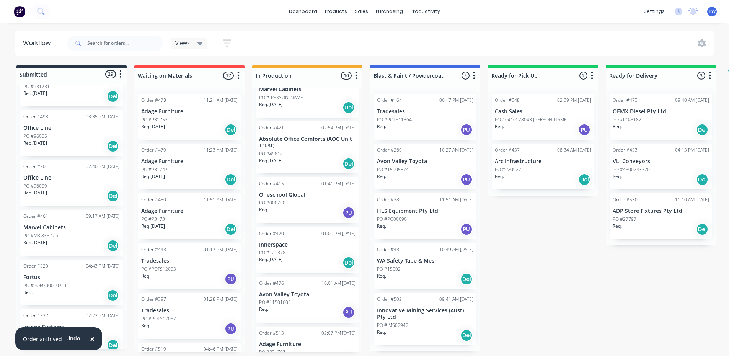
scroll to position [77, 0]
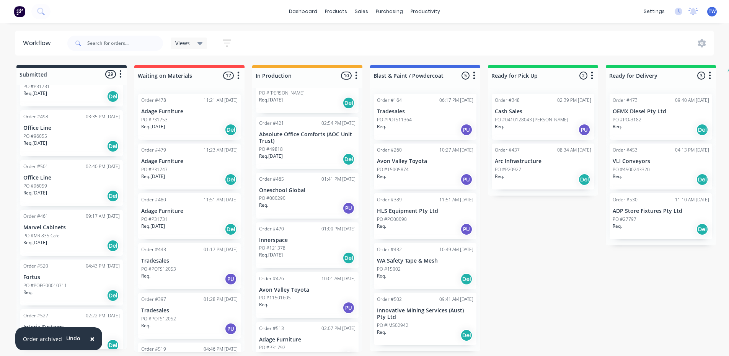
click at [294, 230] on div "Order #470 01:00 PM [DATE]" at bounding box center [307, 228] width 96 height 7
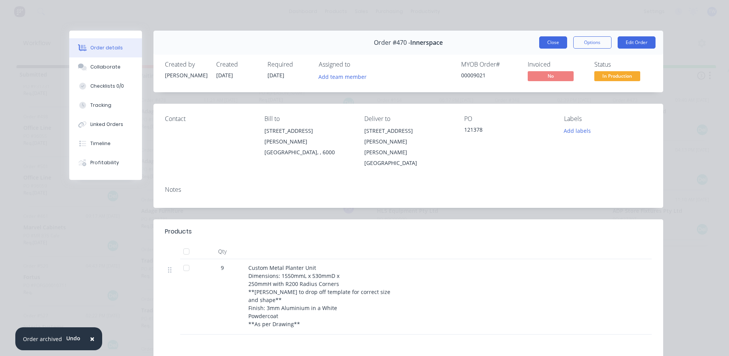
click at [545, 44] on button "Close" at bounding box center [553, 42] width 28 height 12
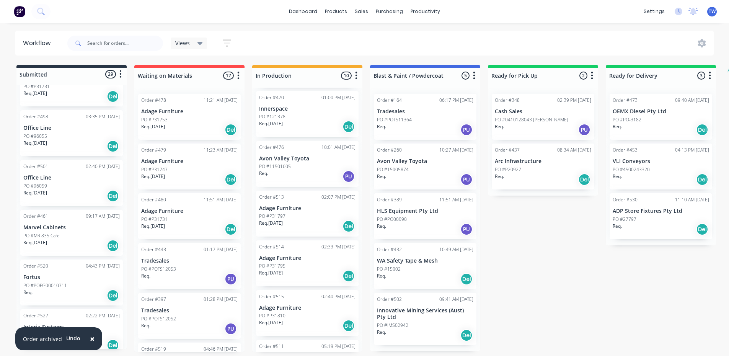
scroll to position [230, 0]
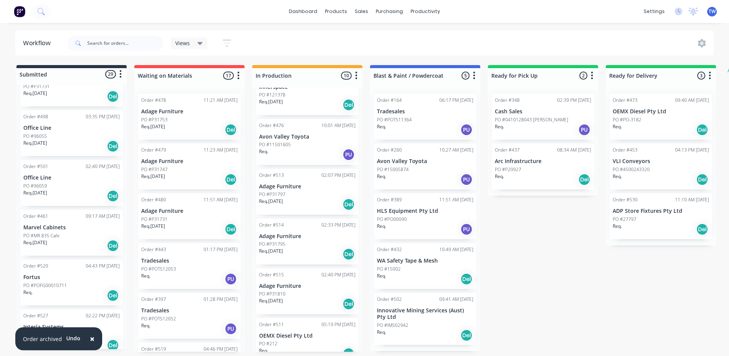
click at [283, 202] on p "Req. [DATE]" at bounding box center [271, 201] width 24 height 7
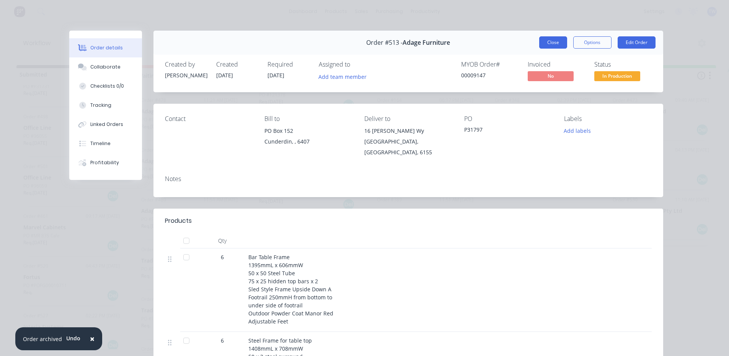
click at [542, 40] on button "Close" at bounding box center [553, 42] width 28 height 12
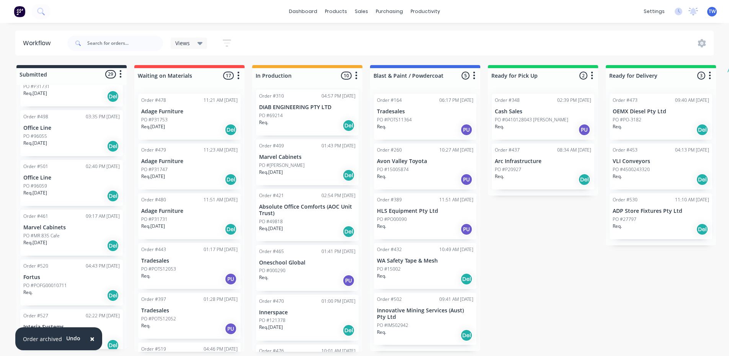
scroll to position [0, 0]
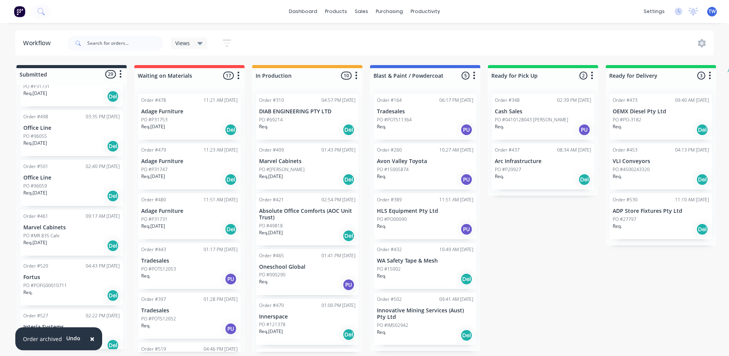
click at [271, 164] on p "Marvel Cabinets" at bounding box center [307, 161] width 96 height 7
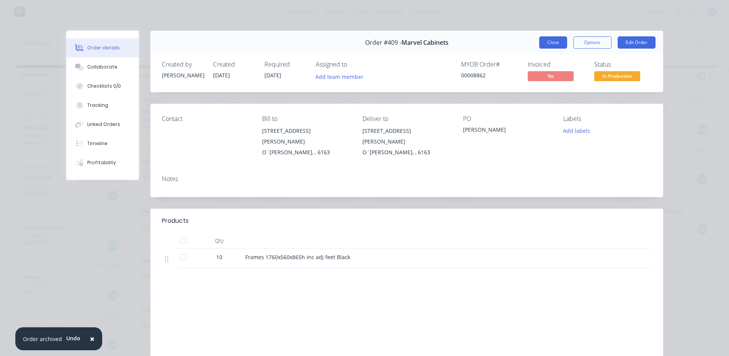
click at [552, 41] on button "Close" at bounding box center [553, 42] width 28 height 12
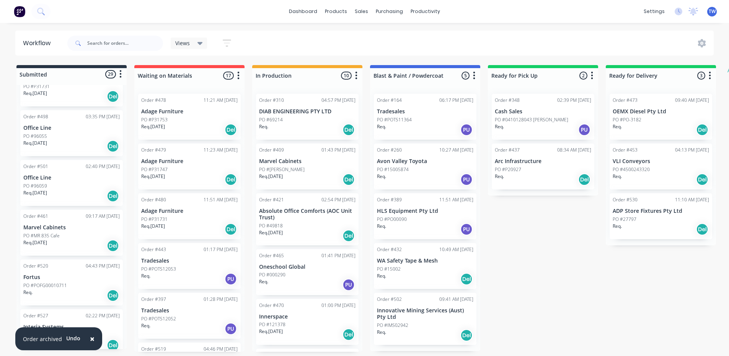
click at [151, 159] on p "Adage Furniture" at bounding box center [189, 161] width 96 height 7
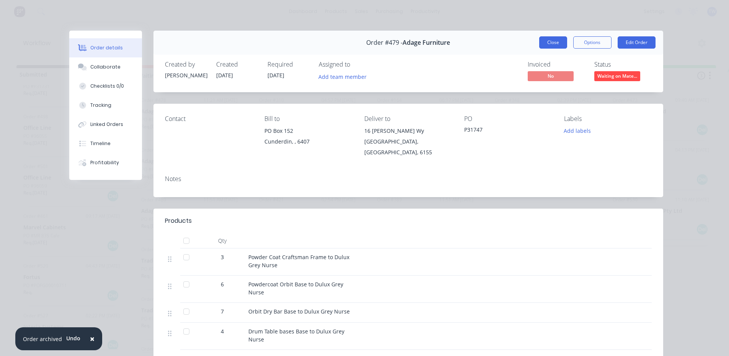
click at [552, 43] on button "Close" at bounding box center [553, 42] width 28 height 12
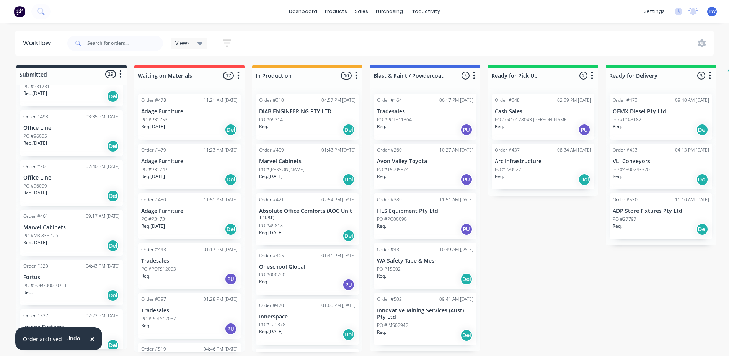
click at [192, 131] on div "Req. [DATE] Del" at bounding box center [189, 129] width 96 height 13
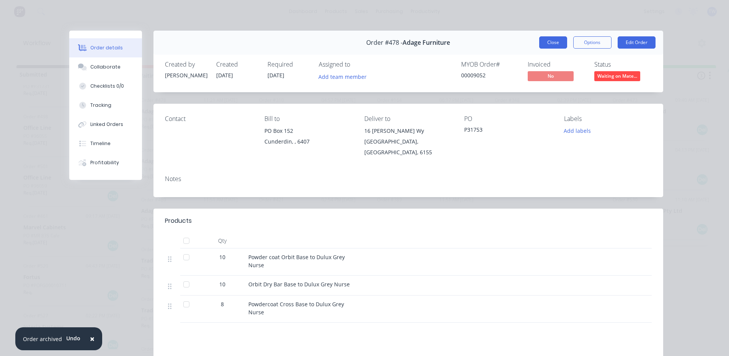
click at [548, 41] on button "Close" at bounding box center [553, 42] width 28 height 12
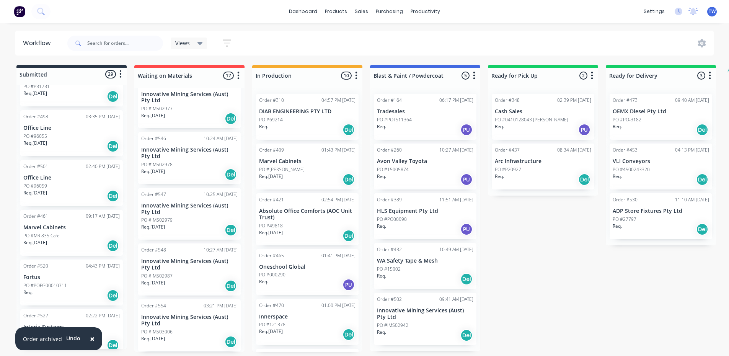
scroll to position [2, 0]
click at [57, 274] on p "Fortus" at bounding box center [71, 277] width 96 height 7
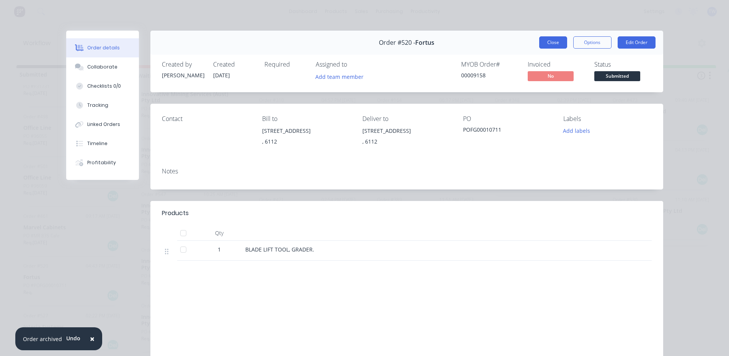
click at [545, 44] on button "Close" at bounding box center [553, 42] width 28 height 12
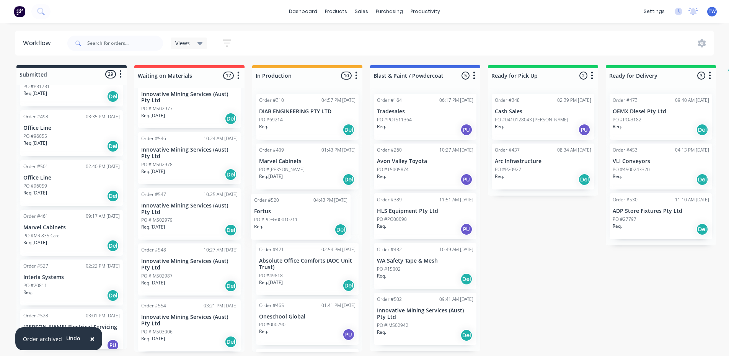
drag, startPoint x: 65, startPoint y: 285, endPoint x: 298, endPoint y: 220, distance: 241.9
click at [298, 220] on div "Submitted 29 Status colour #273444 hex #273444 Save Cancel Summaries Total orde…" at bounding box center [465, 208] width 943 height 287
click at [39, 282] on p "PO #20811" at bounding box center [35, 285] width 24 height 7
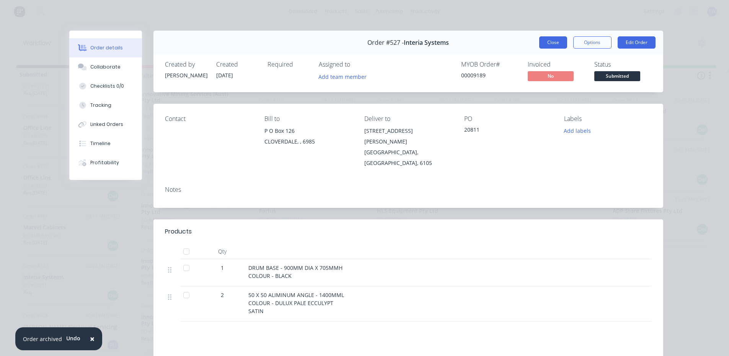
click at [549, 46] on button "Close" at bounding box center [553, 42] width 28 height 12
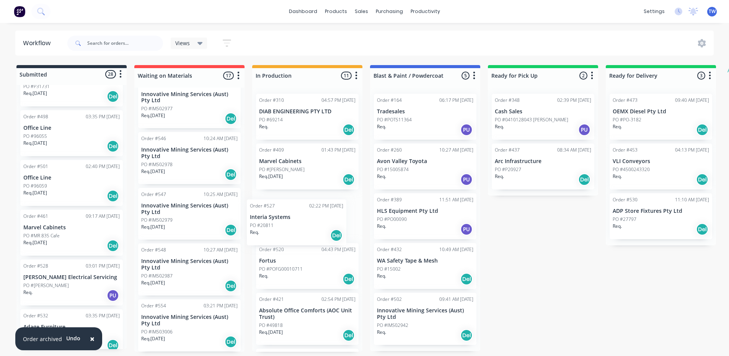
drag, startPoint x: 44, startPoint y: 279, endPoint x: 274, endPoint y: 219, distance: 238.2
click at [274, 219] on div "Submitted 28 Status colour #273444 hex #273444 Save Cancel Summaries Total orde…" at bounding box center [465, 208] width 943 height 287
click at [40, 274] on p "[PERSON_NAME] Electrical Servicing" at bounding box center [71, 277] width 96 height 7
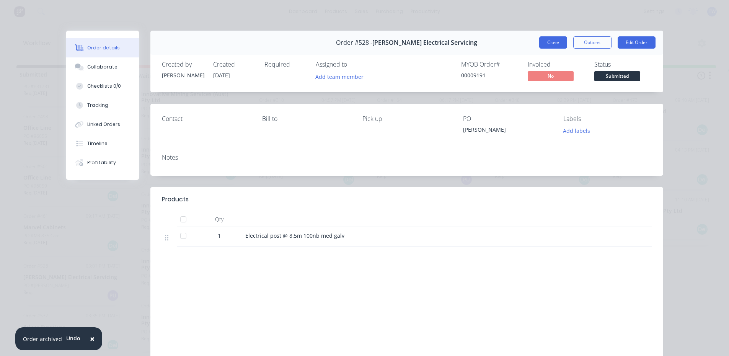
click at [553, 45] on button "Close" at bounding box center [553, 42] width 28 height 12
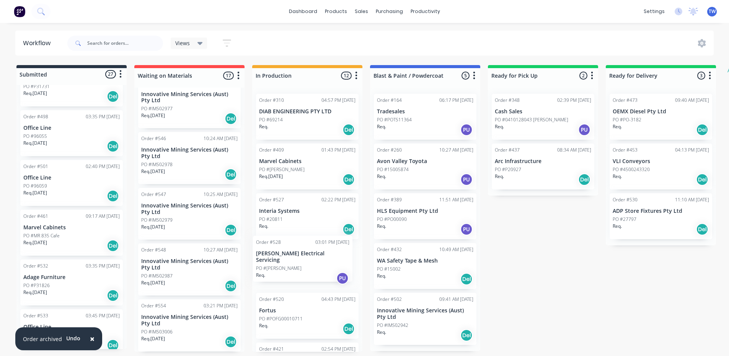
drag, startPoint x: 65, startPoint y: 281, endPoint x: 300, endPoint y: 257, distance: 236.5
click at [300, 257] on div "Submitted 27 Status colour #273444 hex #273444 Save Cancel Summaries Total orde…" at bounding box center [465, 208] width 943 height 287
click at [46, 189] on p "Req. [DATE]" at bounding box center [35, 192] width 24 height 7
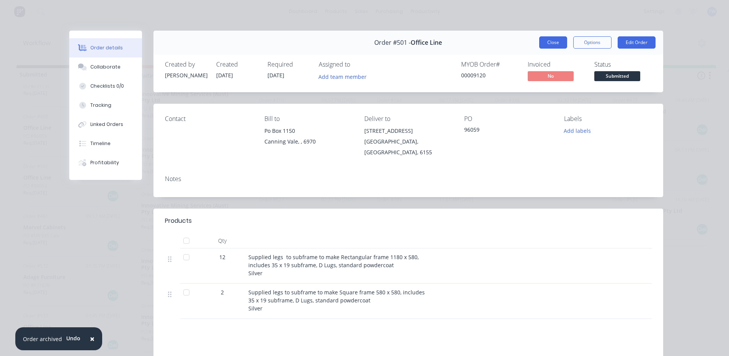
click at [543, 42] on button "Close" at bounding box center [553, 42] width 28 height 12
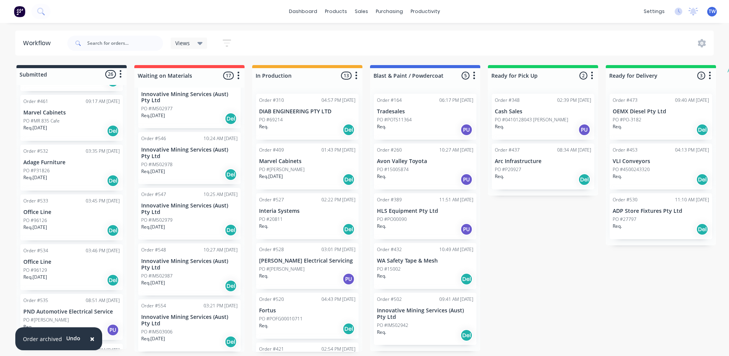
scroll to position [498, 0]
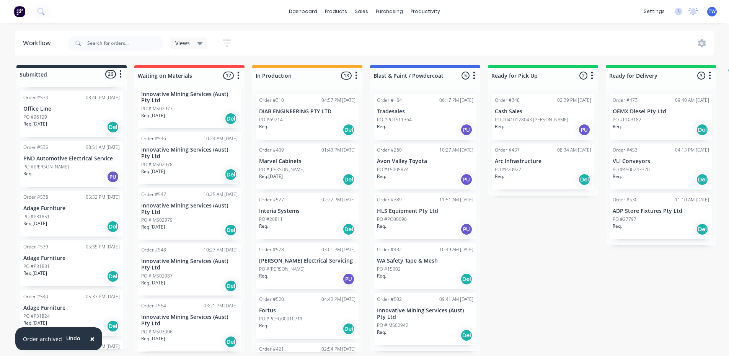
click at [53, 174] on div "Req. PU" at bounding box center [71, 176] width 96 height 13
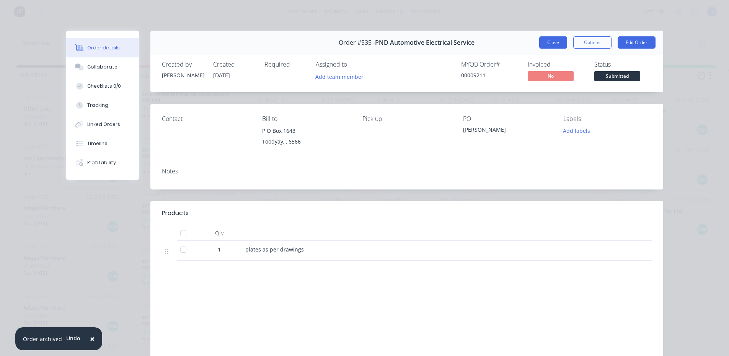
click at [557, 45] on button "Close" at bounding box center [553, 42] width 28 height 12
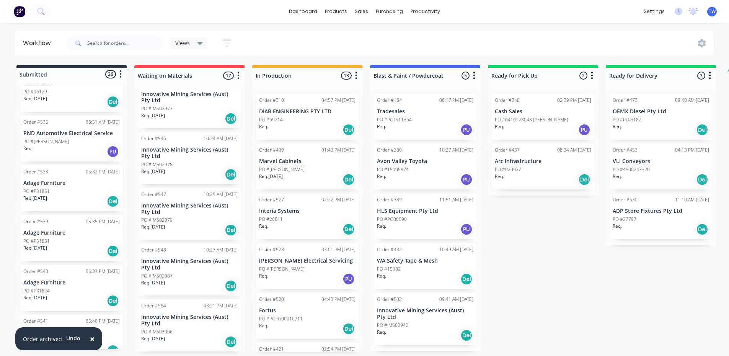
scroll to position [651, 0]
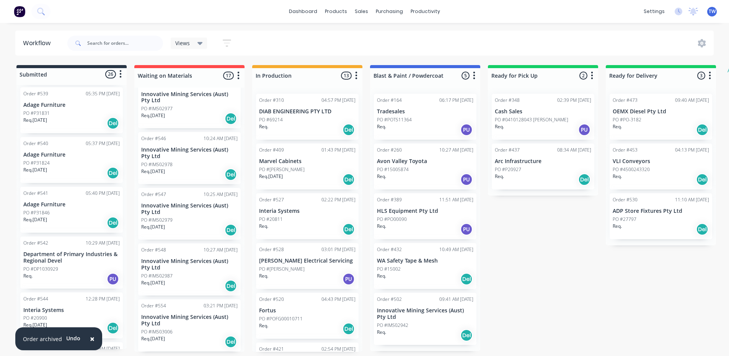
click at [69, 260] on p "Department of Primary Industries & Regional Devel" at bounding box center [71, 257] width 96 height 13
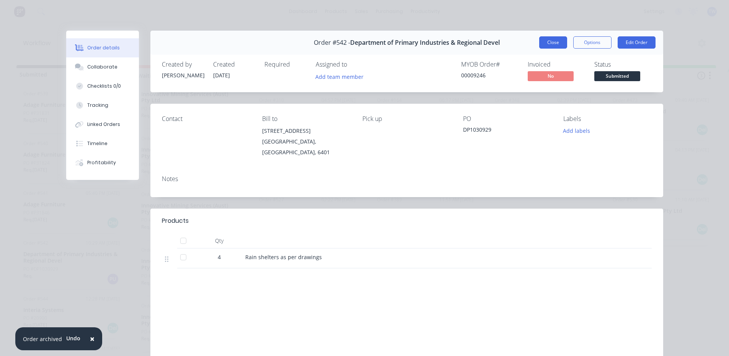
click at [543, 42] on button "Close" at bounding box center [553, 42] width 28 height 12
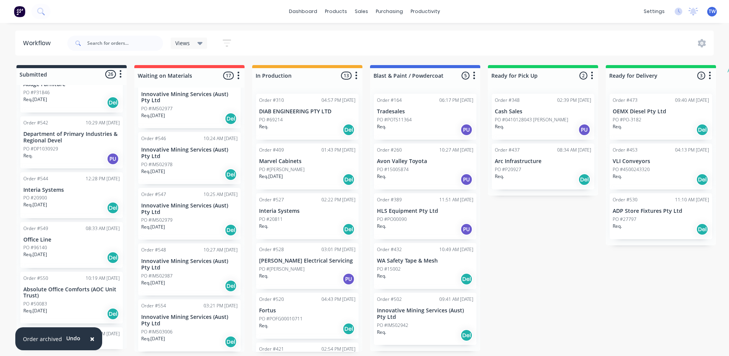
scroll to position [804, 0]
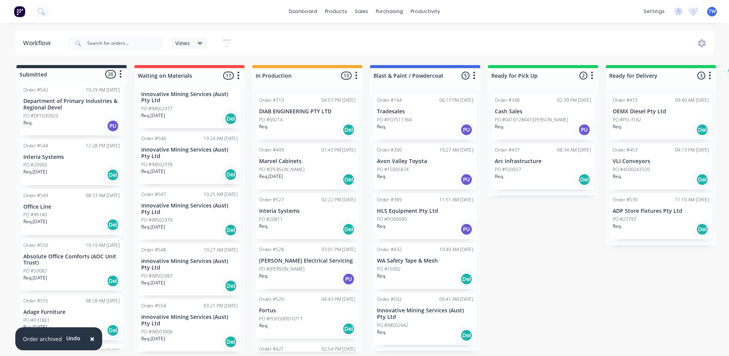
click at [62, 263] on p "Absolute Office Comforts (AOC Unit Trust)" at bounding box center [71, 259] width 96 height 13
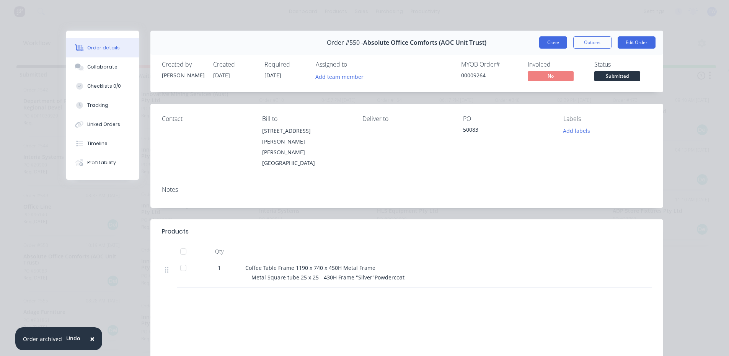
click at [549, 46] on button "Close" at bounding box center [553, 42] width 28 height 12
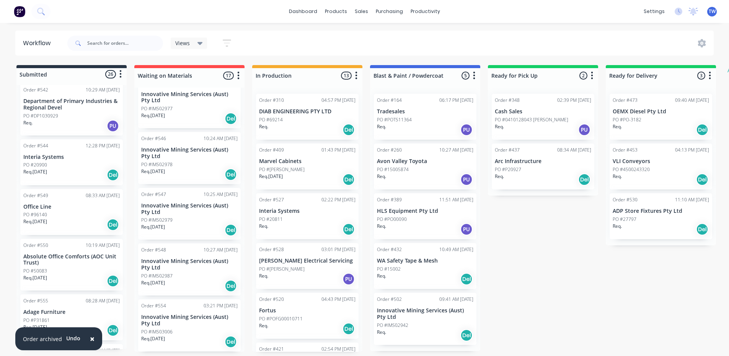
click at [69, 256] on p "Absolute Office Comforts (AOC Unit Trust)" at bounding box center [71, 259] width 96 height 13
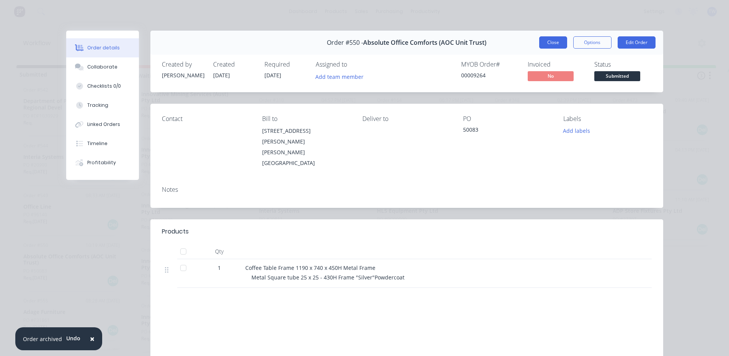
click at [558, 43] on button "Close" at bounding box center [553, 42] width 28 height 12
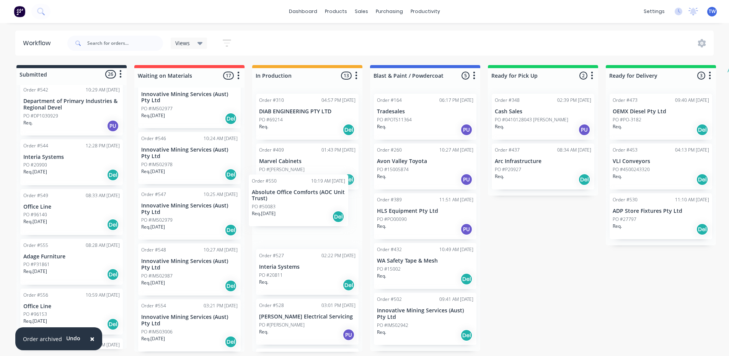
drag, startPoint x: 71, startPoint y: 265, endPoint x: 302, endPoint y: 199, distance: 240.3
click at [302, 199] on div "Submitted 26 Status colour #273444 hex #273444 Save Cancel Summaries Total orde…" at bounding box center [465, 208] width 943 height 287
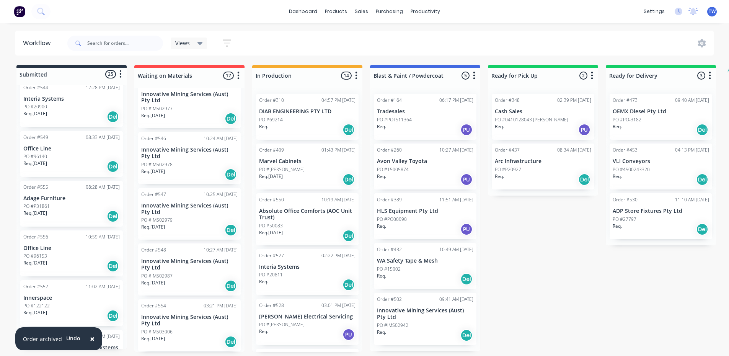
scroll to position [880, 0]
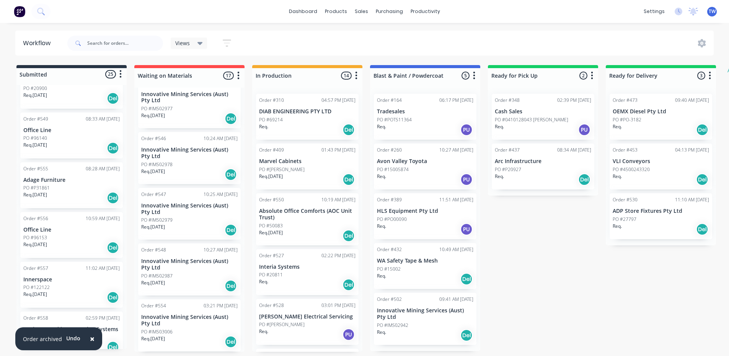
click at [41, 280] on p "Innerspace" at bounding box center [71, 279] width 96 height 7
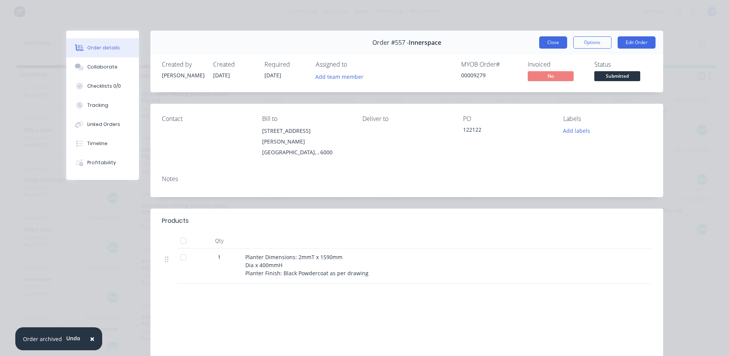
click at [549, 38] on button "Close" at bounding box center [553, 42] width 28 height 12
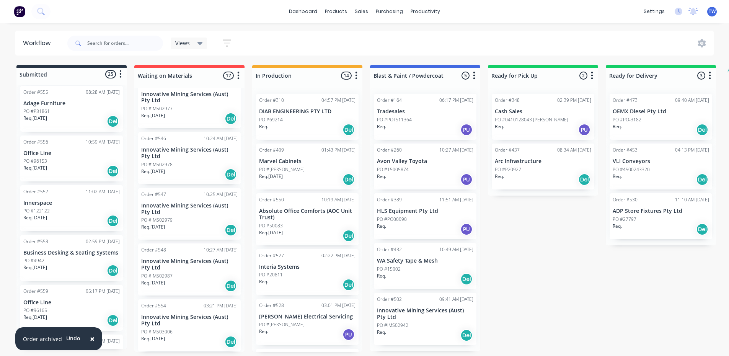
scroll to position [989, 0]
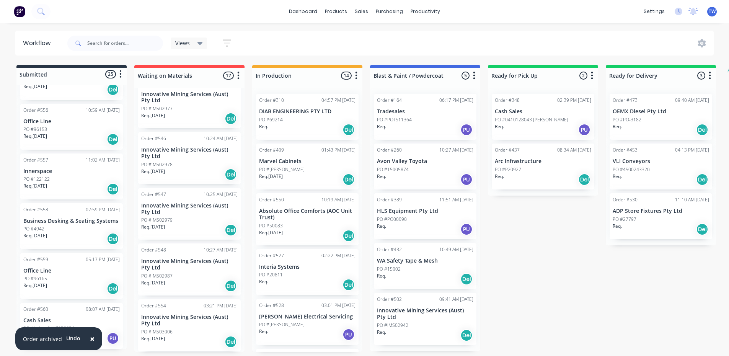
click at [43, 225] on div "Order #558 02:59 PM [DATE] Business Desking & Seating Systems PO #4942 Req. [DA…" at bounding box center [71, 226] width 103 height 46
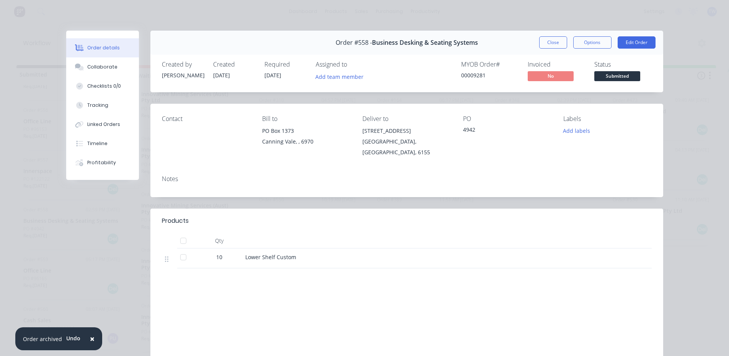
drag, startPoint x: 557, startPoint y: 40, endPoint x: 518, endPoint y: 45, distance: 39.4
click at [556, 41] on button "Close" at bounding box center [553, 42] width 28 height 12
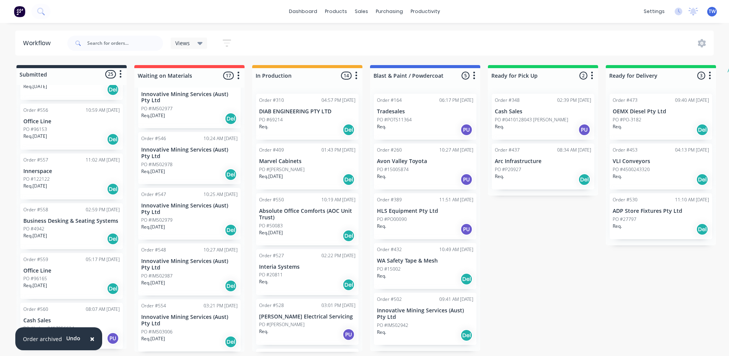
scroll to position [2, 0]
click at [47, 325] on p "PO #Jethro 0417956624" at bounding box center [48, 328] width 51 height 7
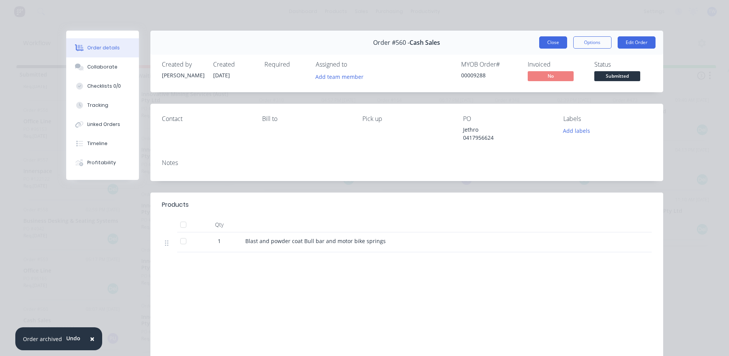
click at [544, 38] on button "Close" at bounding box center [553, 42] width 28 height 12
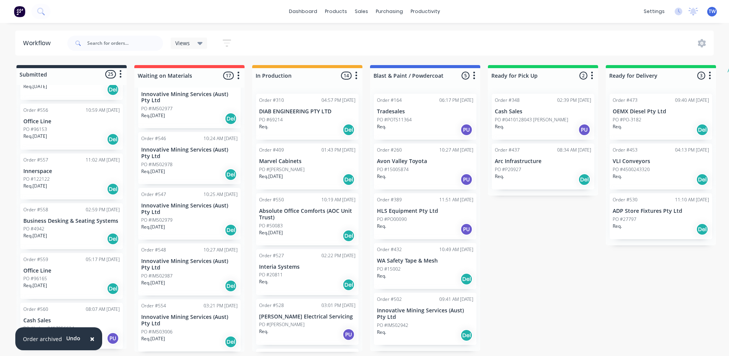
scroll to position [874, 0]
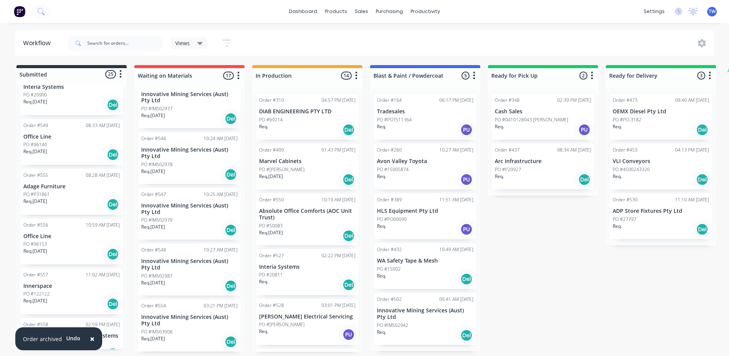
click at [61, 198] on div "Req. [DATE] Del" at bounding box center [71, 204] width 96 height 13
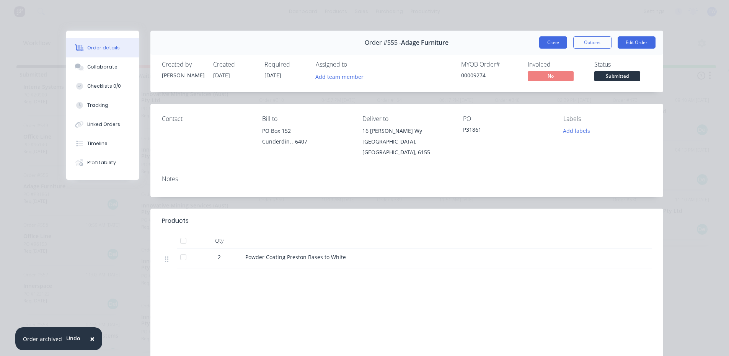
click at [550, 38] on button "Close" at bounding box center [553, 42] width 28 height 12
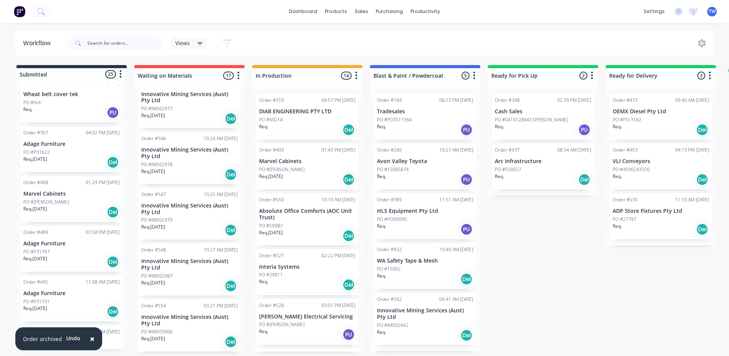
scroll to position [0, 0]
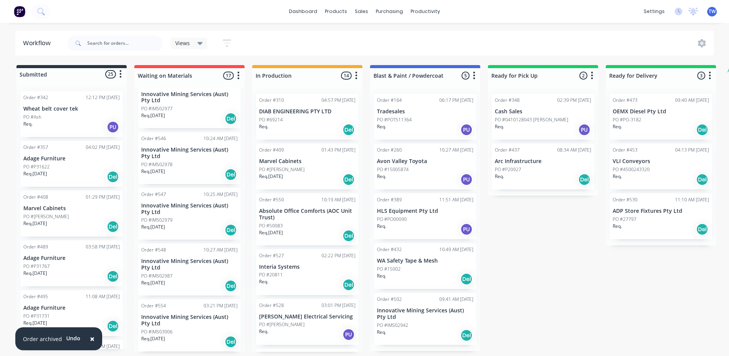
click at [61, 152] on div "Order #357 04:02 PM [DATE] Adage Furniture PO #P31622 Req. [DATE] Del" at bounding box center [71, 164] width 103 height 46
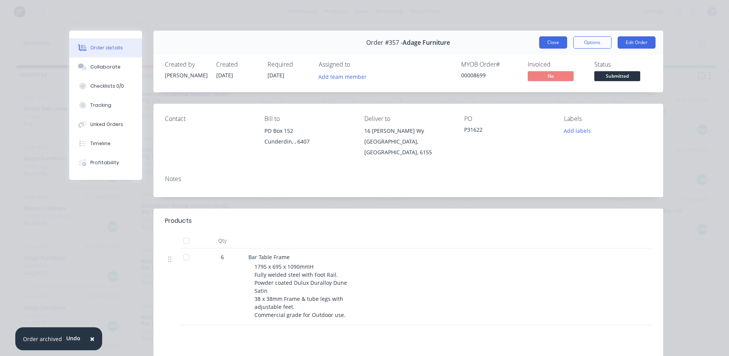
click at [545, 39] on button "Close" at bounding box center [553, 42] width 28 height 12
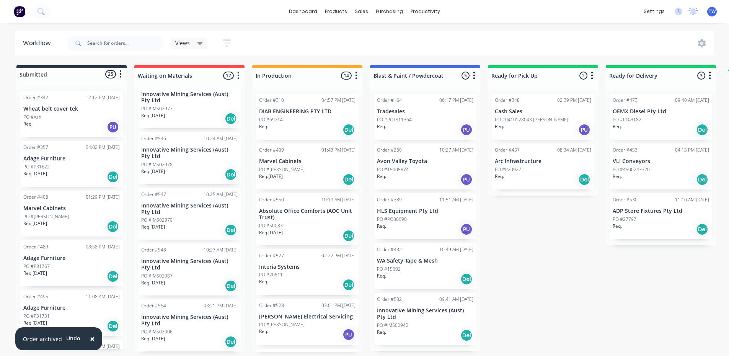
click at [306, 265] on p "Interia Systems" at bounding box center [307, 267] width 96 height 7
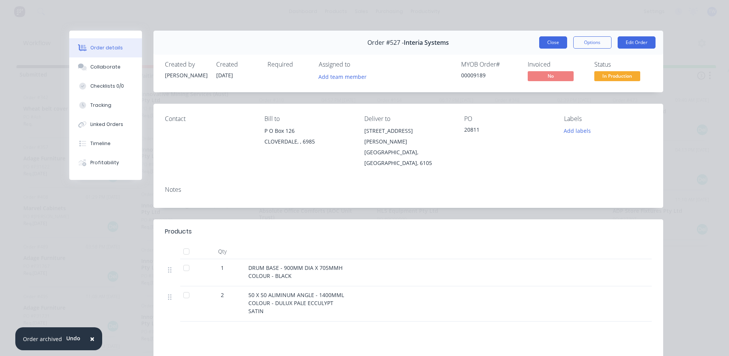
click at [556, 42] on button "Close" at bounding box center [553, 42] width 28 height 12
